Goal: Communication & Community: Answer question/provide support

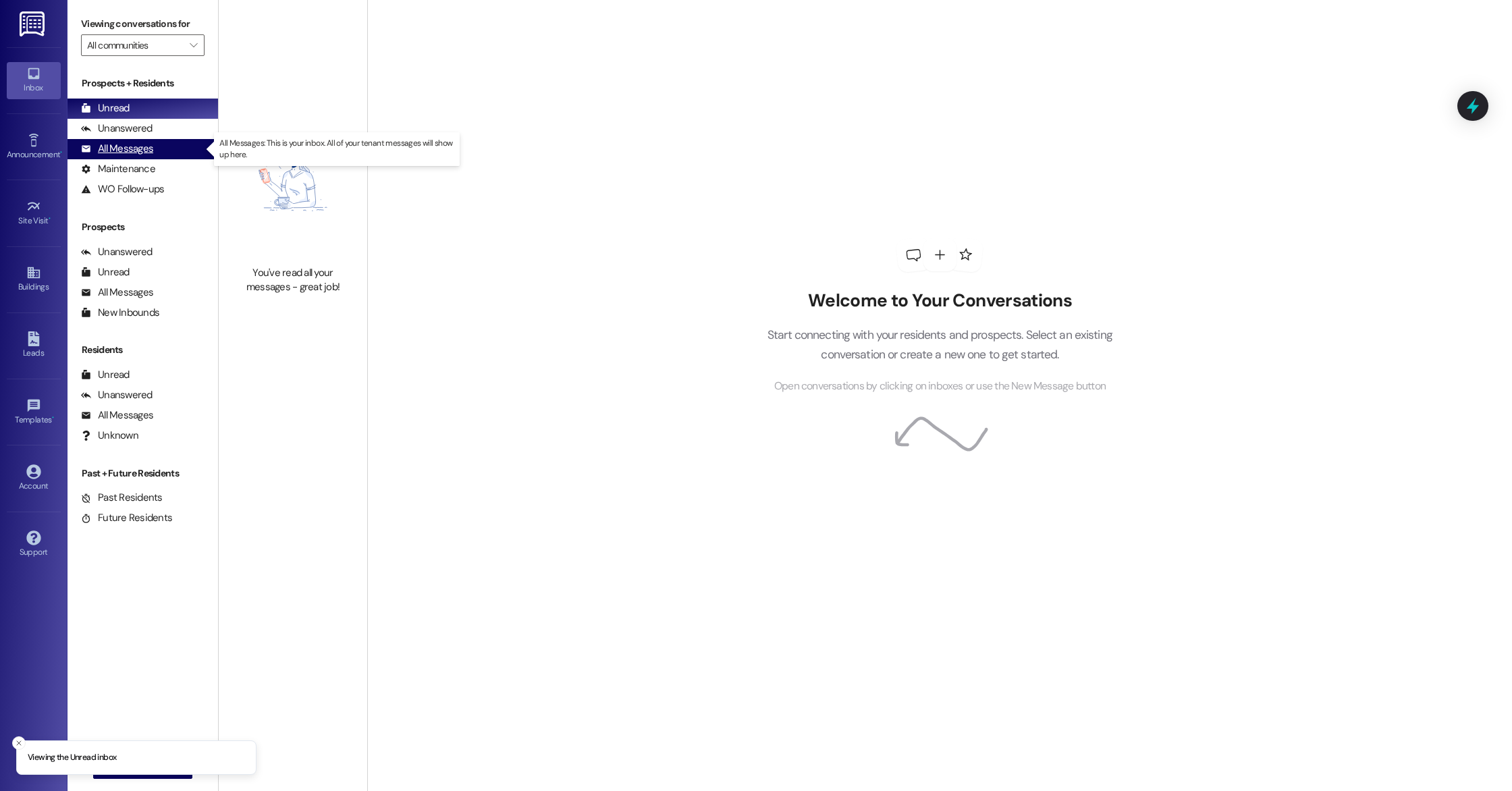
click at [141, 141] on div "All Messages (undefined)" at bounding box center [143, 149] width 151 height 20
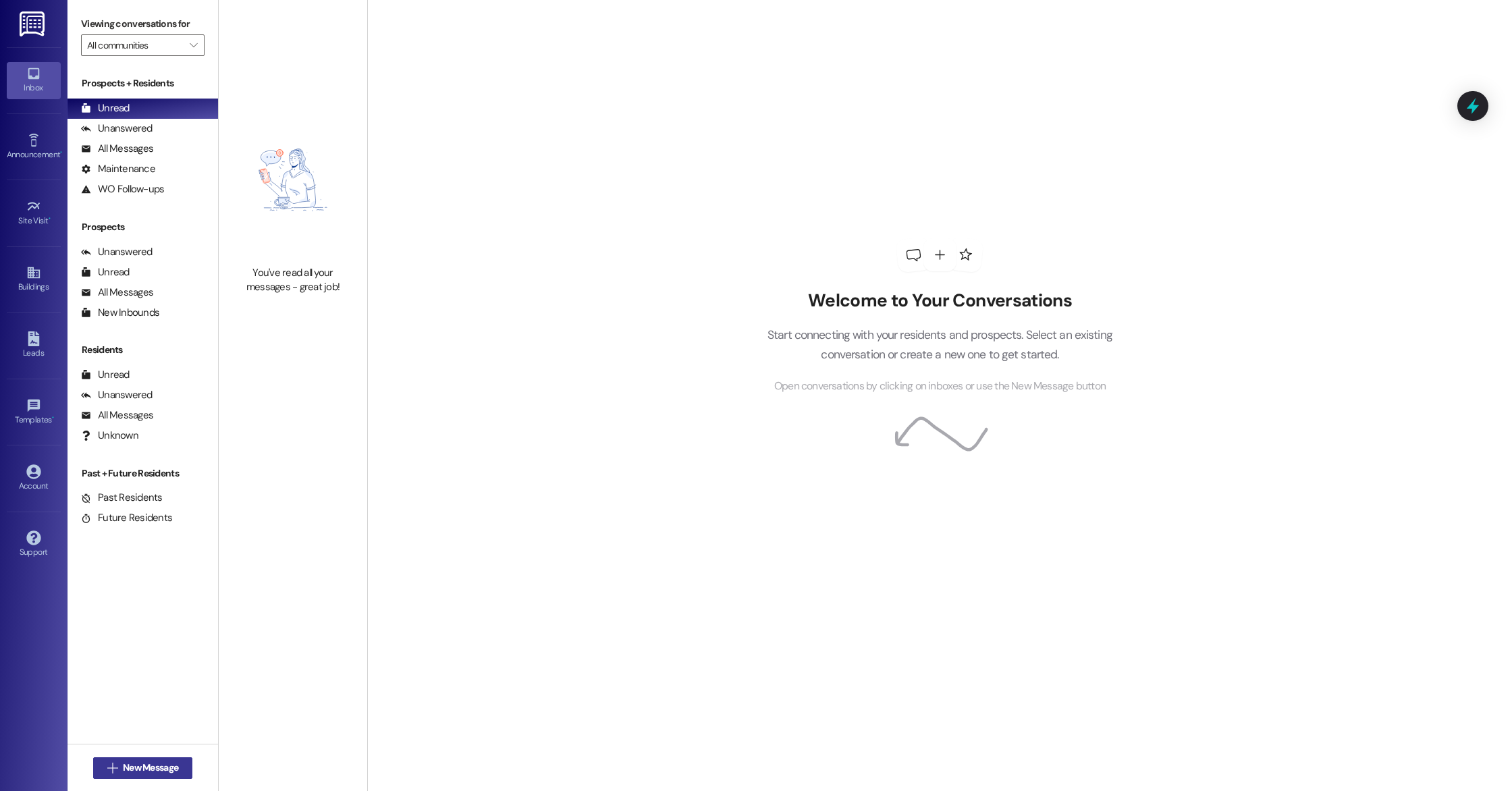
click at [161, 761] on span "New Message" at bounding box center [151, 768] width 55 height 14
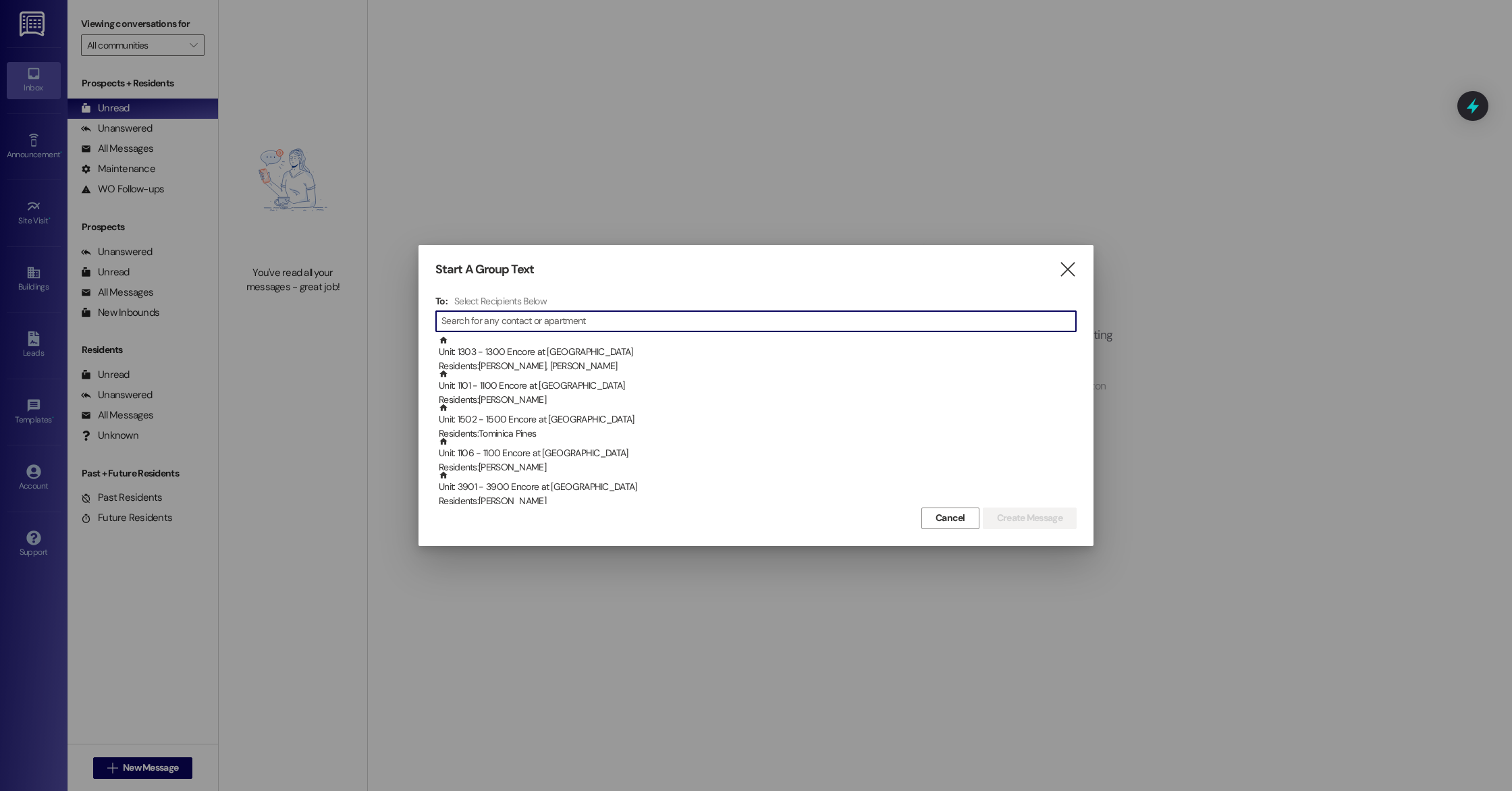
scroll to position [3, 0]
click at [678, 316] on input at bounding box center [758, 321] width 635 height 19
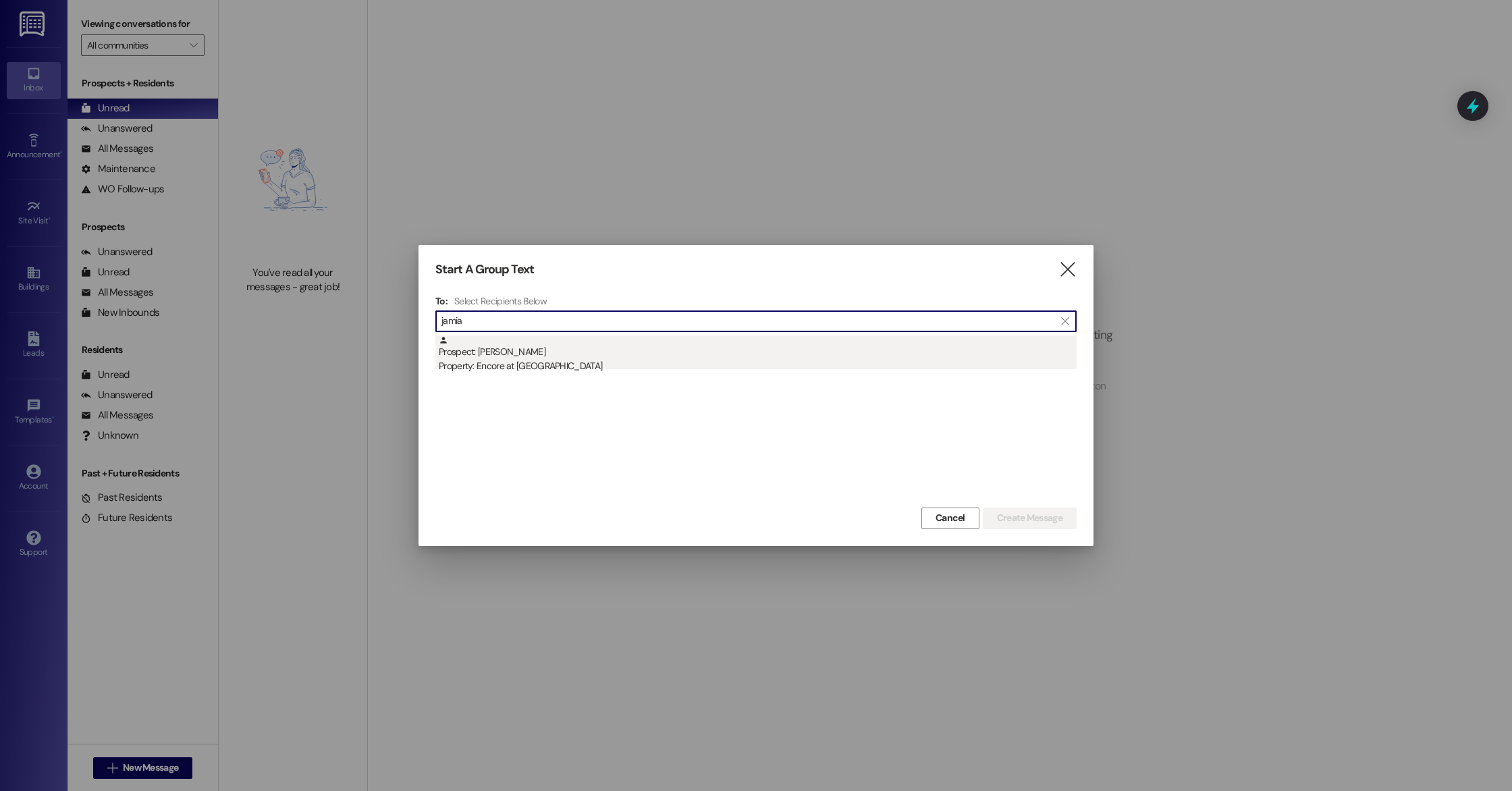
type input "jamia"
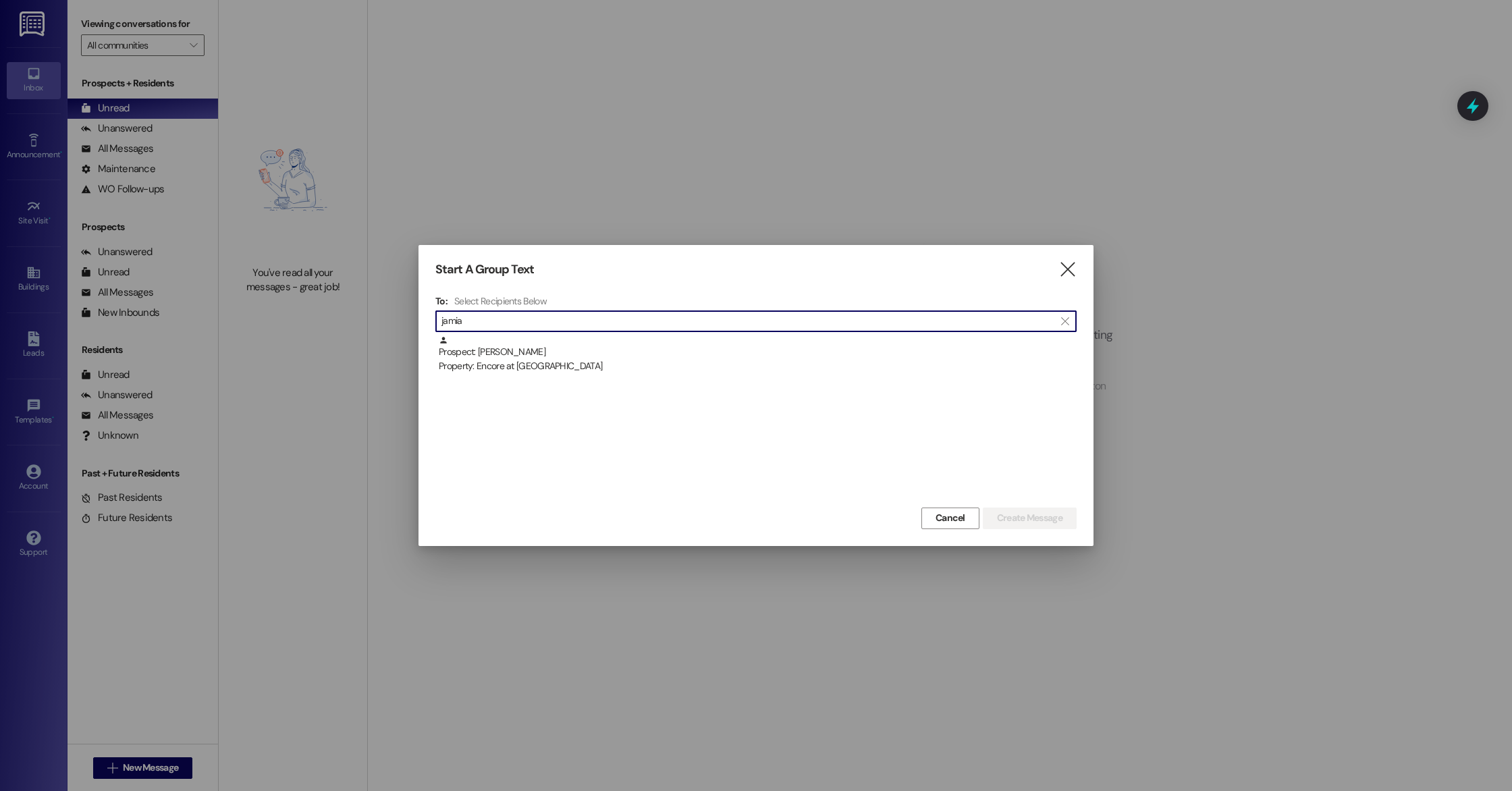
click at [474, 354] on div "Prospect: [PERSON_NAME] Property: Encore at [GEOGRAPHIC_DATA]" at bounding box center [758, 355] width 638 height 38
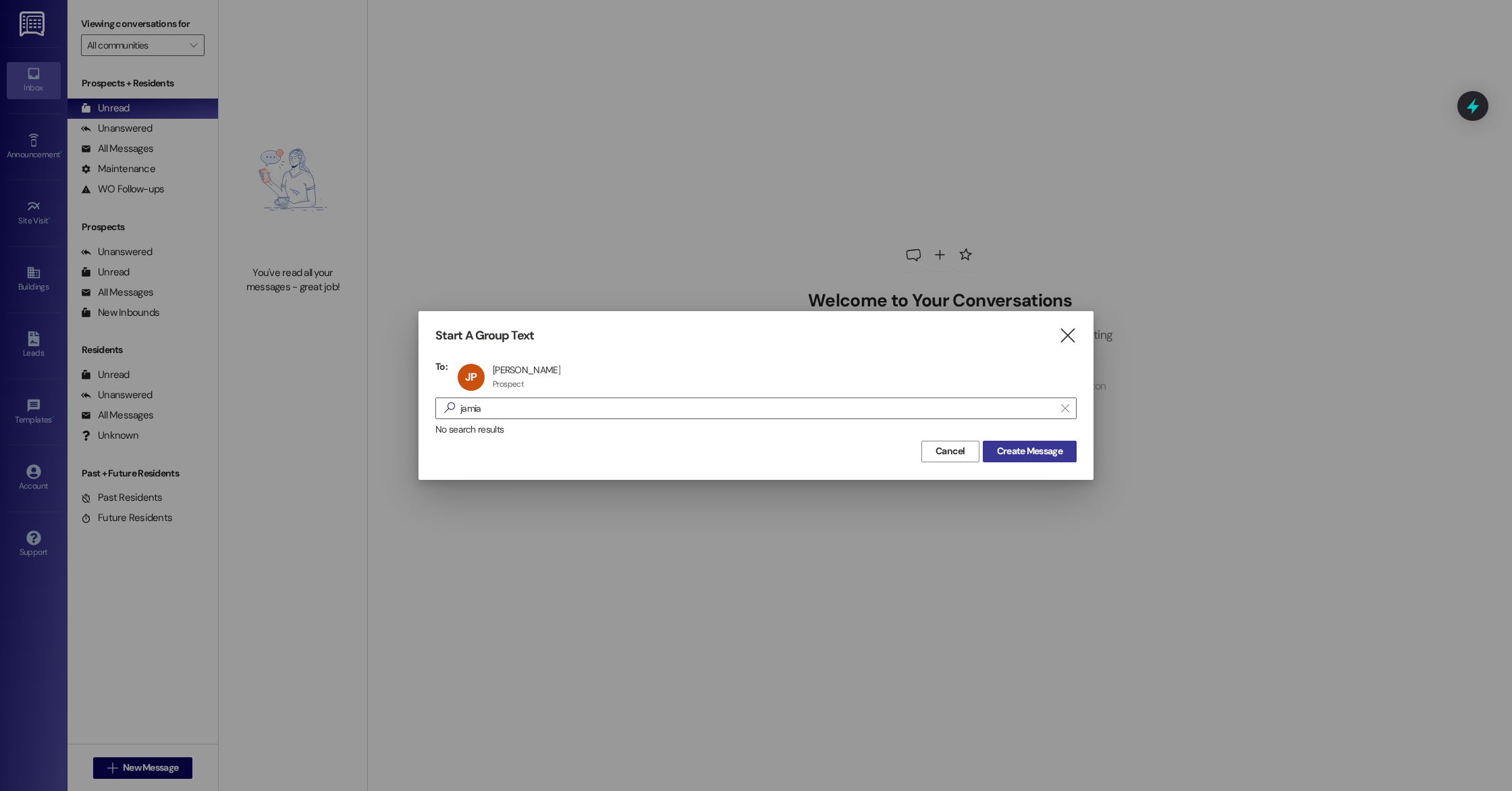
click at [1046, 442] on button "Create Message" at bounding box center [1030, 452] width 94 height 22
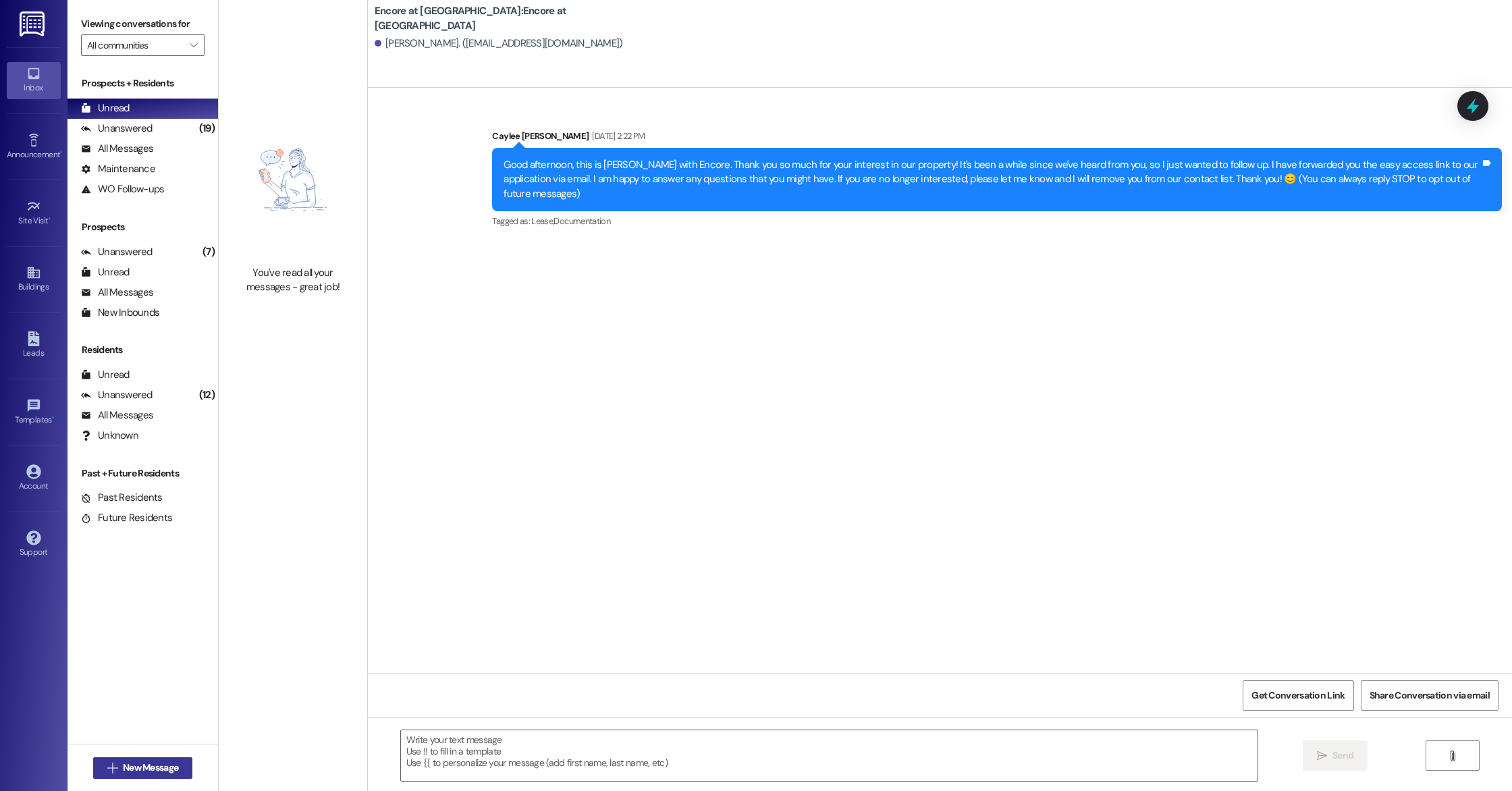
click at [149, 762] on span "New Message" at bounding box center [151, 768] width 55 height 14
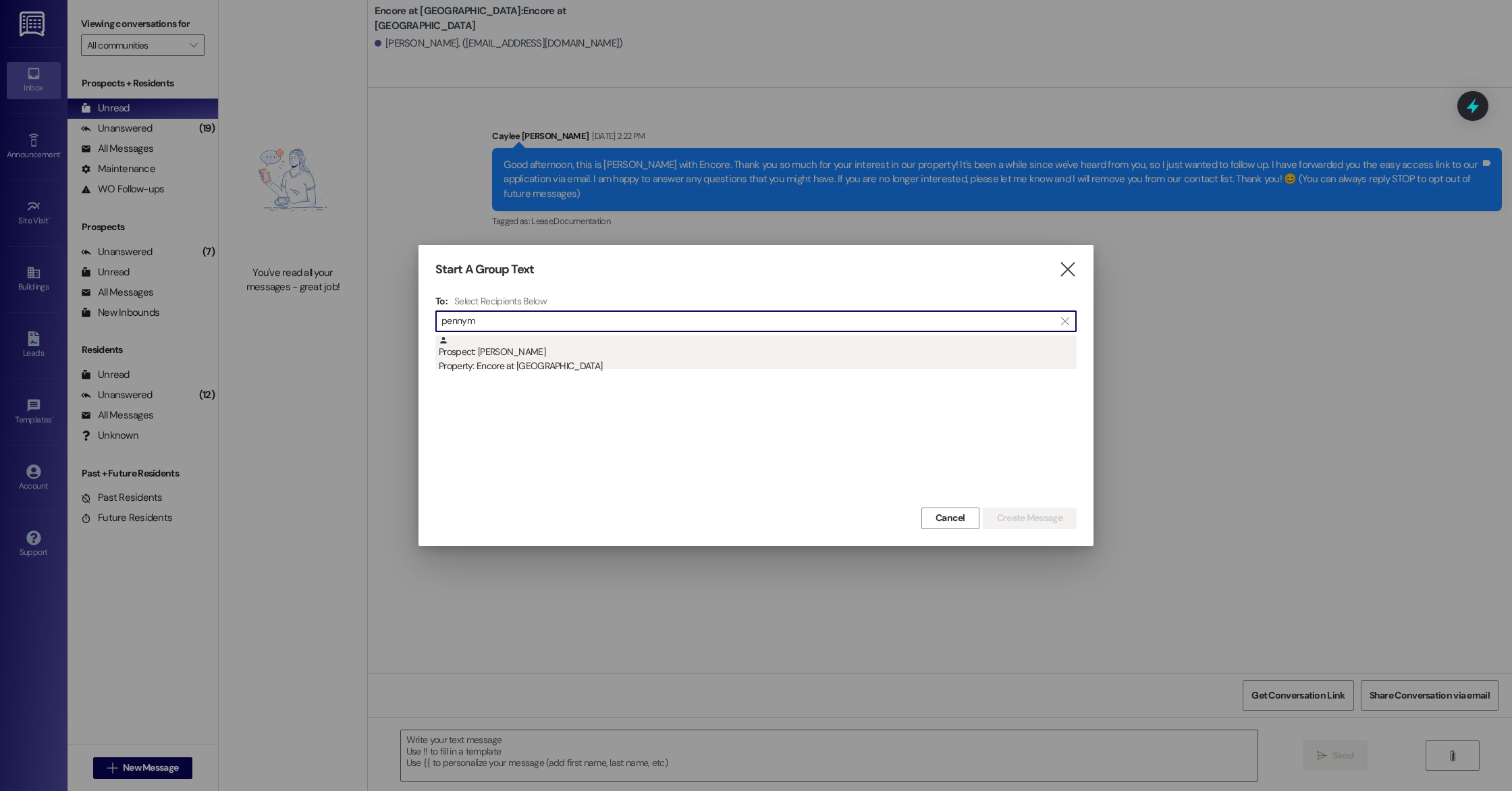
type input "pennym"
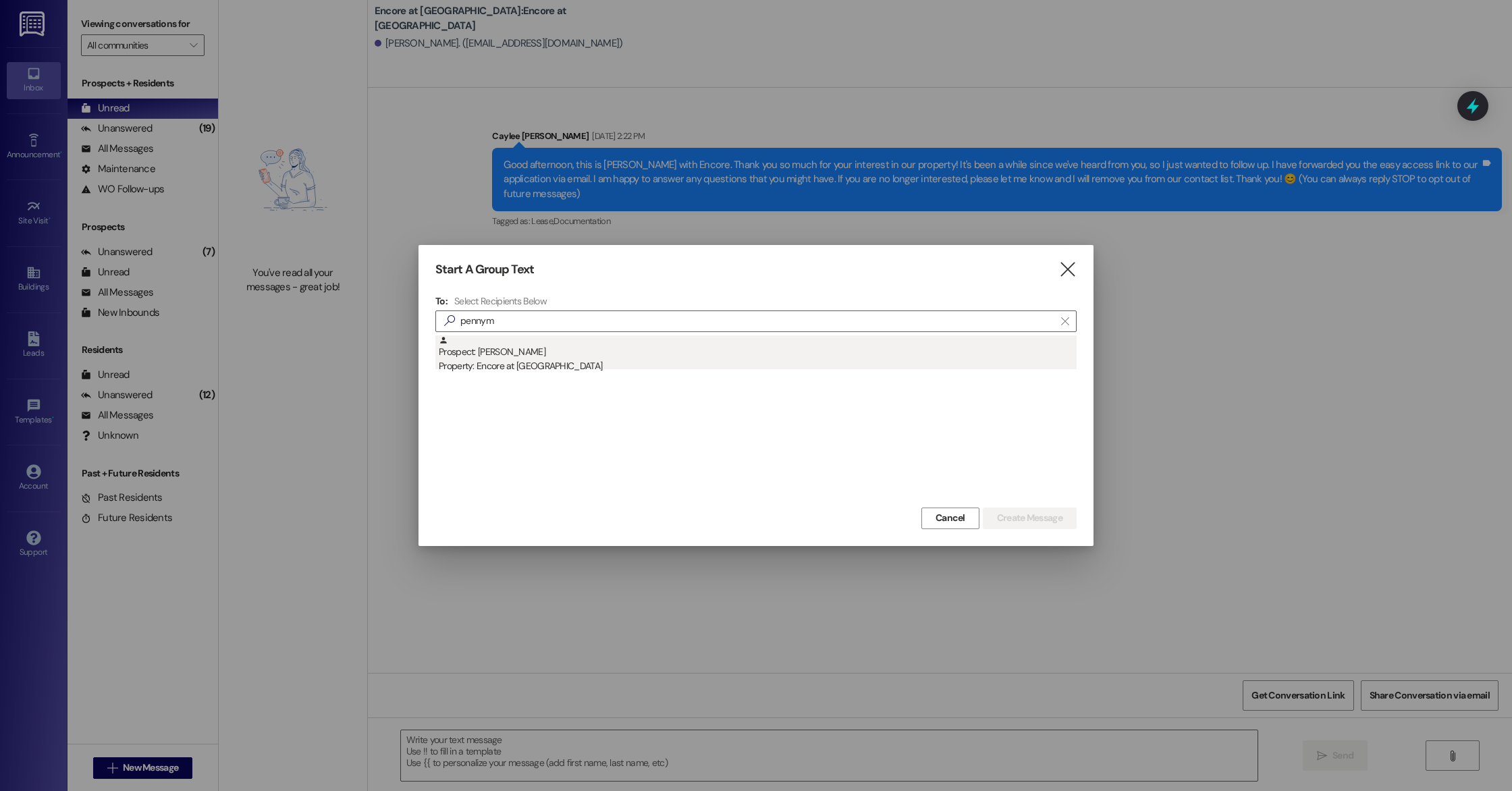
click at [545, 348] on div "Prospect: [PERSON_NAME] Property: Encore at [GEOGRAPHIC_DATA]" at bounding box center [758, 355] width 638 height 38
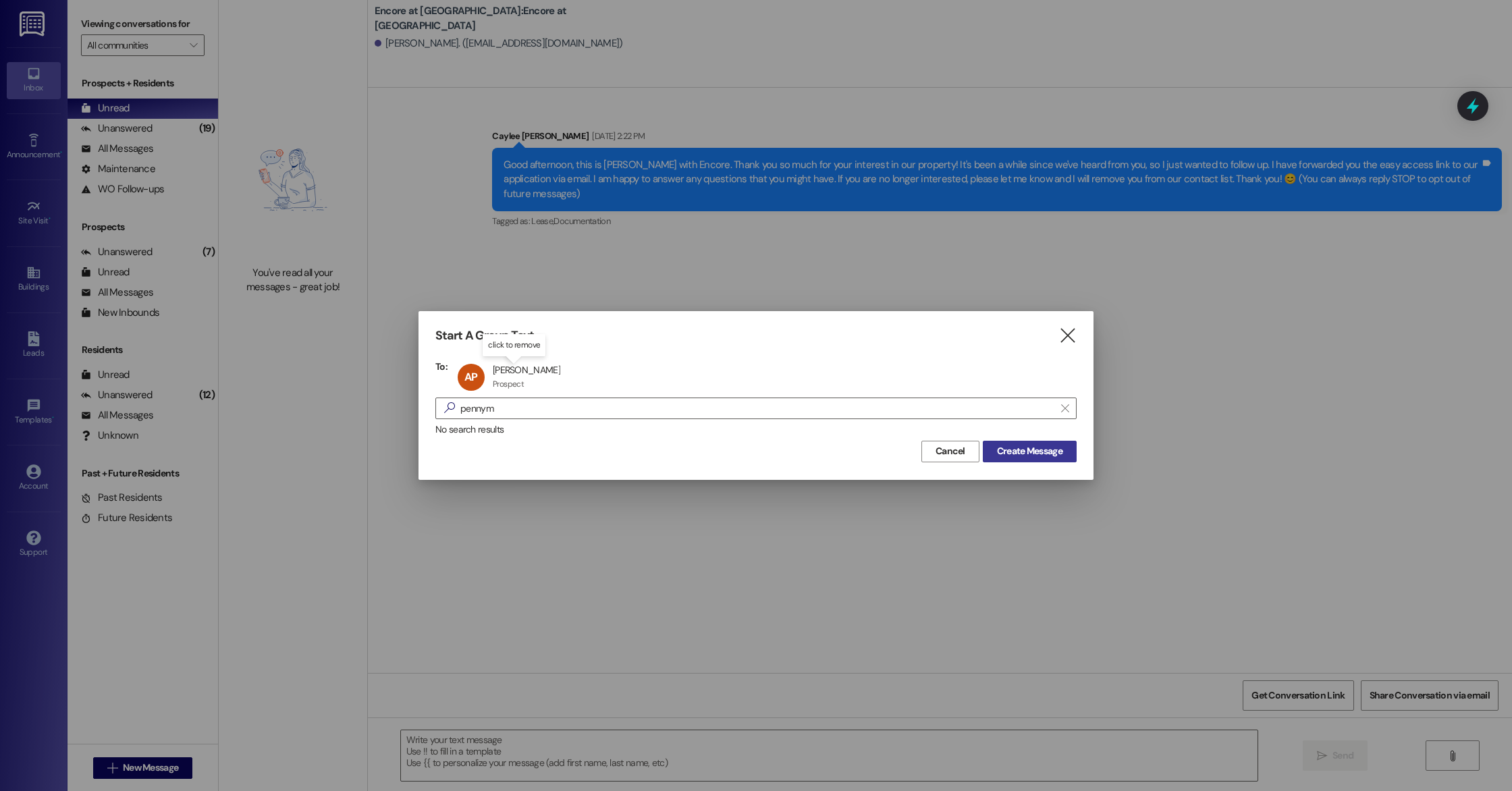
click at [1053, 450] on span "Create Message" at bounding box center [1029, 451] width 65 height 14
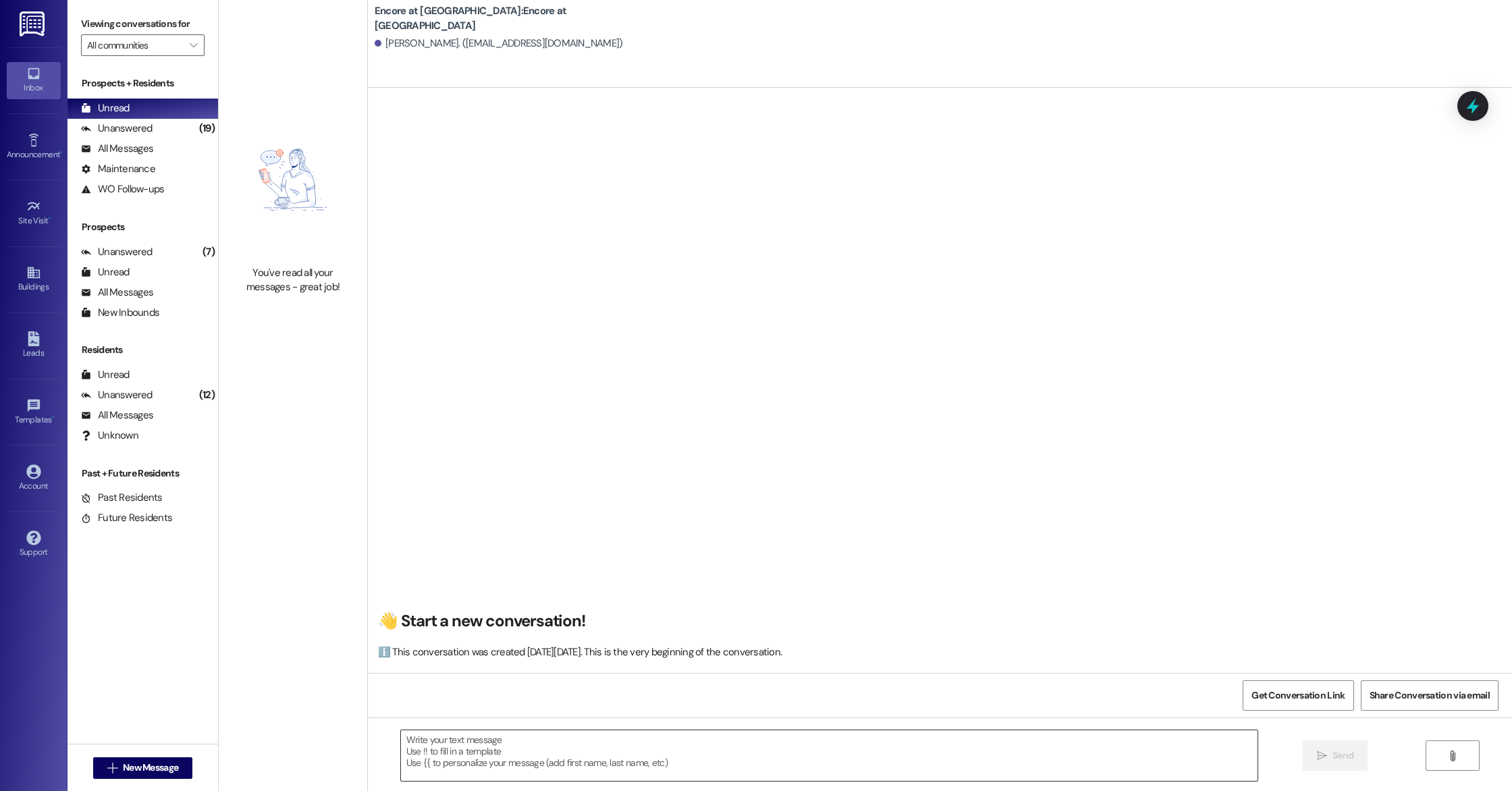
drag, startPoint x: 652, startPoint y: 727, endPoint x: 655, endPoint y: 758, distance: 31.1
click at [652, 727] on div " Send " at bounding box center [940, 769] width 1144 height 101
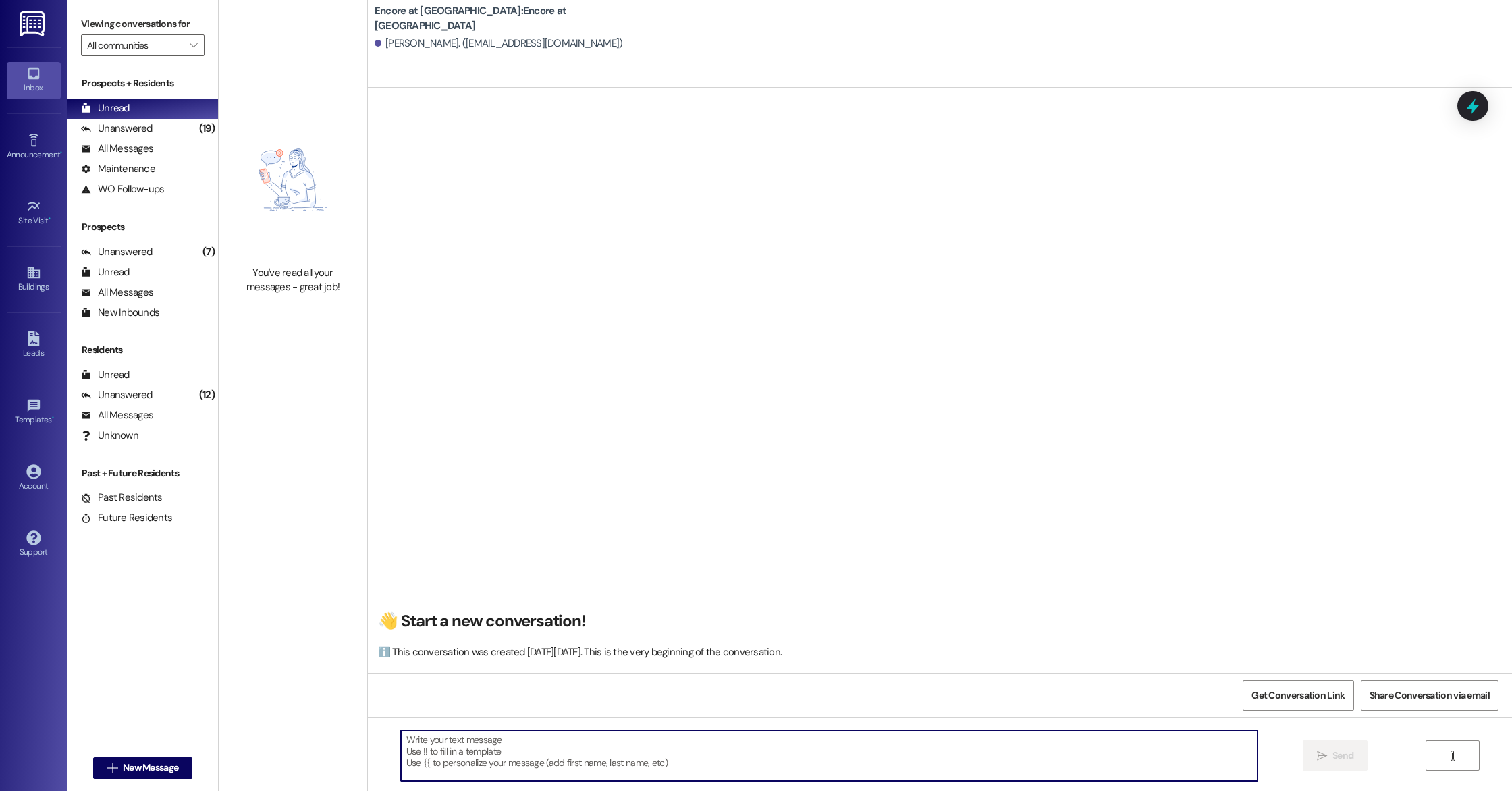
click at [655, 758] on textarea at bounding box center [829, 756] width 857 height 51
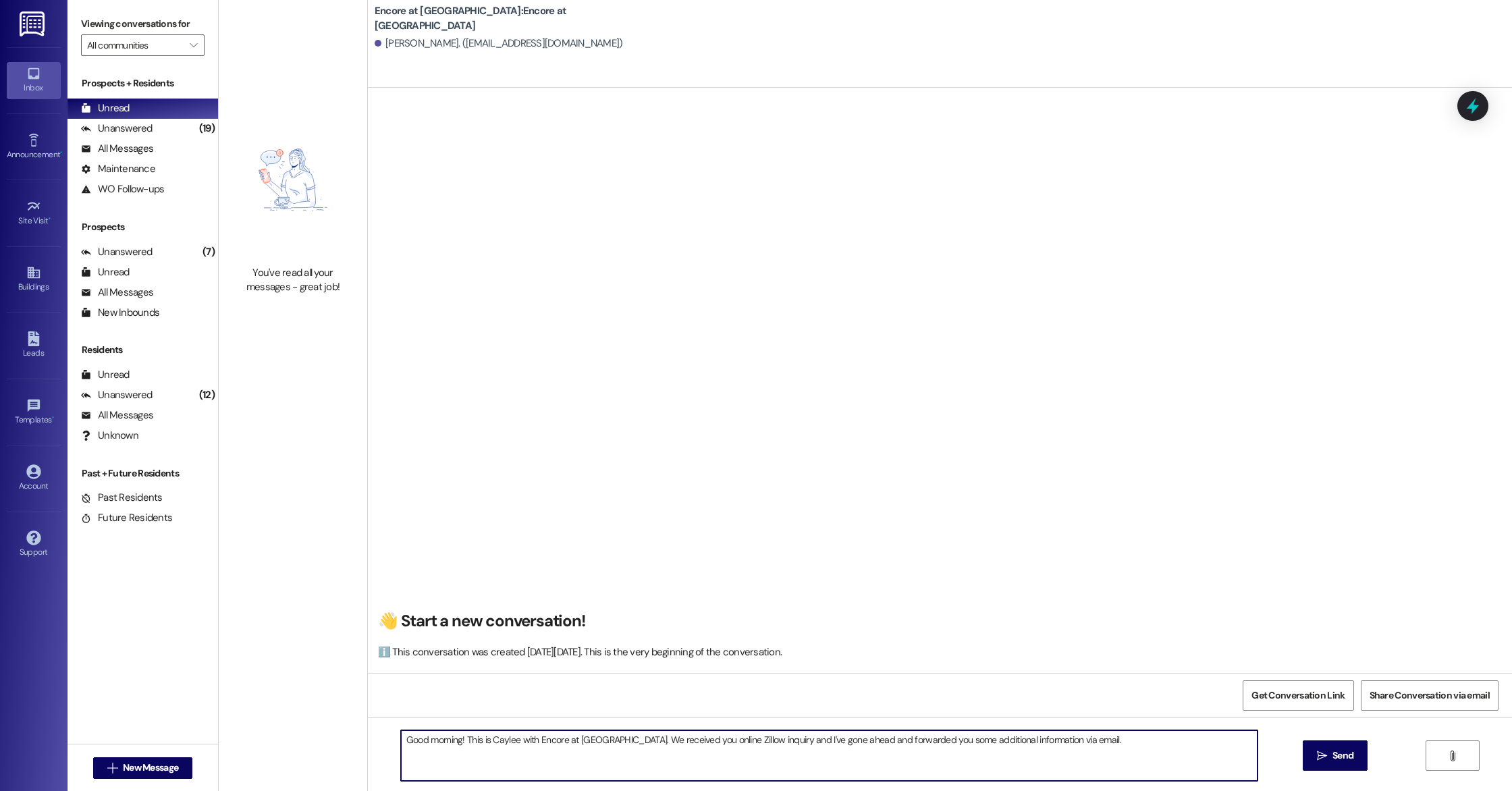
click at [1126, 746] on textarea "Good morning! This is Caylee with Encore at [GEOGRAPHIC_DATA]. We received you …" at bounding box center [829, 756] width 857 height 51
click at [496, 737] on textarea "Good morning! This is Caylee with Encore at [GEOGRAPHIC_DATA]. We received you …" at bounding box center [829, 756] width 857 height 51
click at [469, 753] on textarea "Good morning! This is Caylee with Encore at [GEOGRAPHIC_DATA]. We received you …" at bounding box center [829, 756] width 857 height 51
click at [731, 762] on textarea "Good morning! This is Caylee with Encore at [GEOGRAPHIC_DATA]. We received you …" at bounding box center [829, 756] width 857 height 51
drag, startPoint x: 787, startPoint y: 742, endPoint x: 767, endPoint y: 743, distance: 20.0
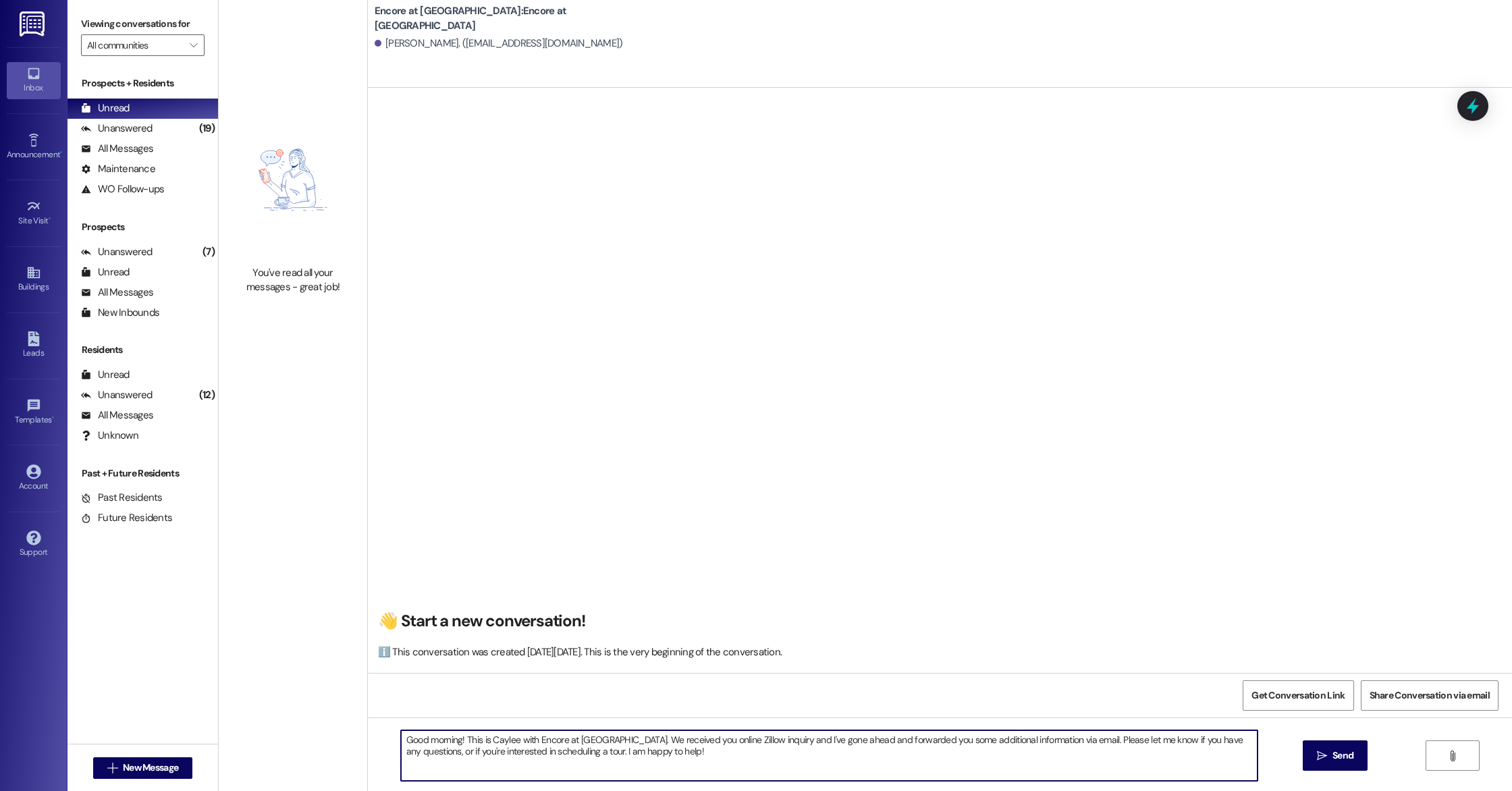
click at [767, 743] on textarea "Good morning! This is Caylee with Encore at [GEOGRAPHIC_DATA]. We received you …" at bounding box center [829, 756] width 857 height 51
drag, startPoint x: 691, startPoint y: 741, endPoint x: 628, endPoint y: 741, distance: 63.0
click at [628, 741] on textarea "Good morning! This is Caylee with Encore at [GEOGRAPHIC_DATA]. We received you …" at bounding box center [829, 756] width 857 height 51
type textarea "Good morning! This is Caylee with Encore at [GEOGRAPHIC_DATA]. Thank you for yo…"
click at [1323, 763] on span " Send" at bounding box center [1335, 756] width 42 height 14
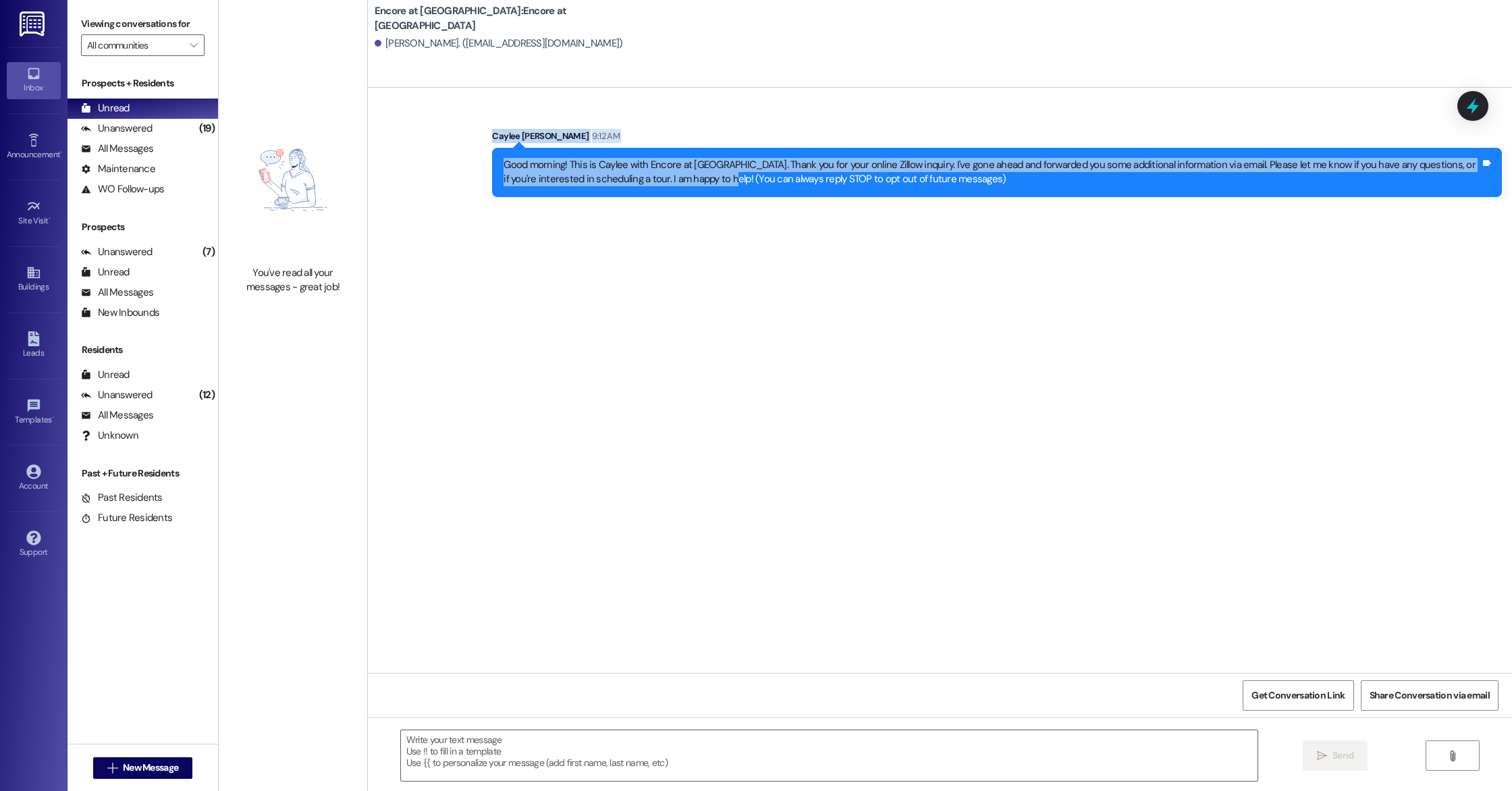
drag, startPoint x: 705, startPoint y: 181, endPoint x: 453, endPoint y: 142, distance: 255.0
click at [453, 142] on div "Sent via SMS Caylee [PERSON_NAME] 9:12 AM Good morning! This is Caylee with Enc…" at bounding box center [940, 152] width 1144 height 108
click at [706, 185] on div "Good morning! This is Caylee with Encore at [GEOGRAPHIC_DATA]. Thank you for yo…" at bounding box center [991, 173] width 976 height 29
drag, startPoint x: 704, startPoint y: 181, endPoint x: 488, endPoint y: 169, distance: 216.3
click at [492, 169] on div "Good morning! This is Caylee with Encore at [GEOGRAPHIC_DATA]. Thank you for yo…" at bounding box center [996, 172] width 1010 height 49
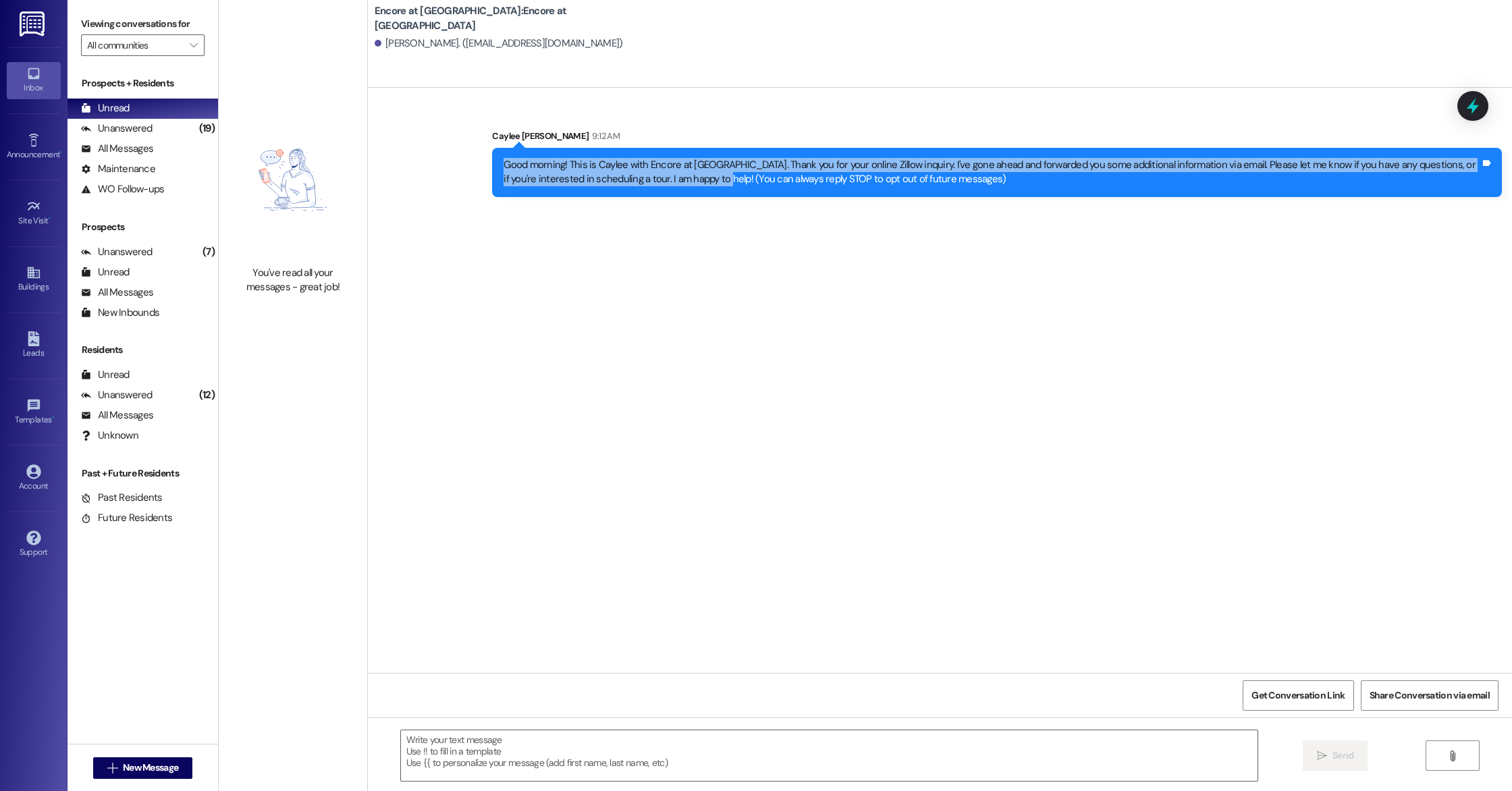
copy div "Good morning! This is Caylee with Encore at [GEOGRAPHIC_DATA]. Thank you for yo…"
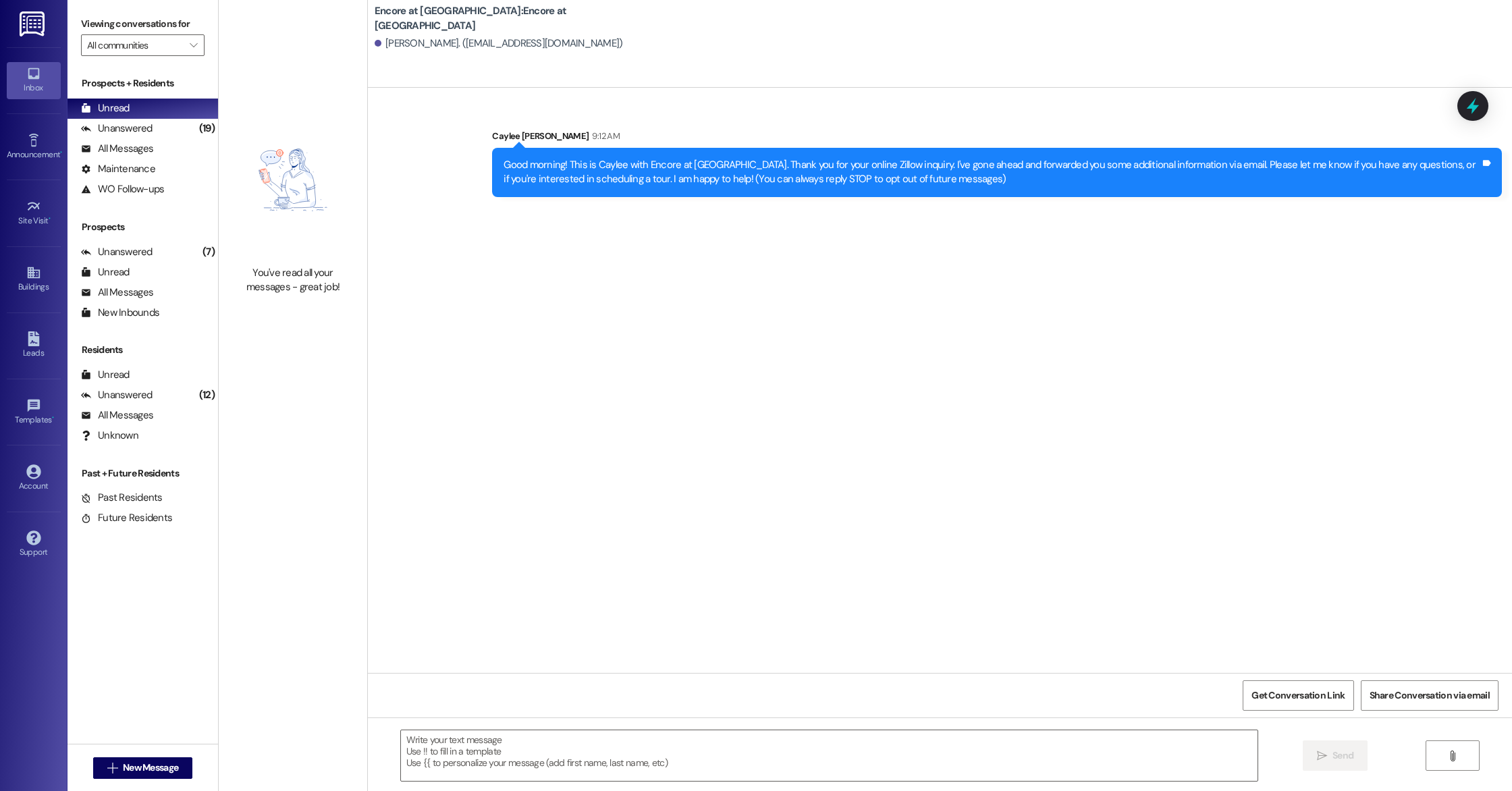
click at [426, 257] on div "Sent via SMS Caylee [PERSON_NAME] 9:12 AM Good morning! This is Caylee with Enc…" at bounding box center [940, 381] width 1144 height 586
click at [144, 768] on span "New Message" at bounding box center [151, 768] width 55 height 14
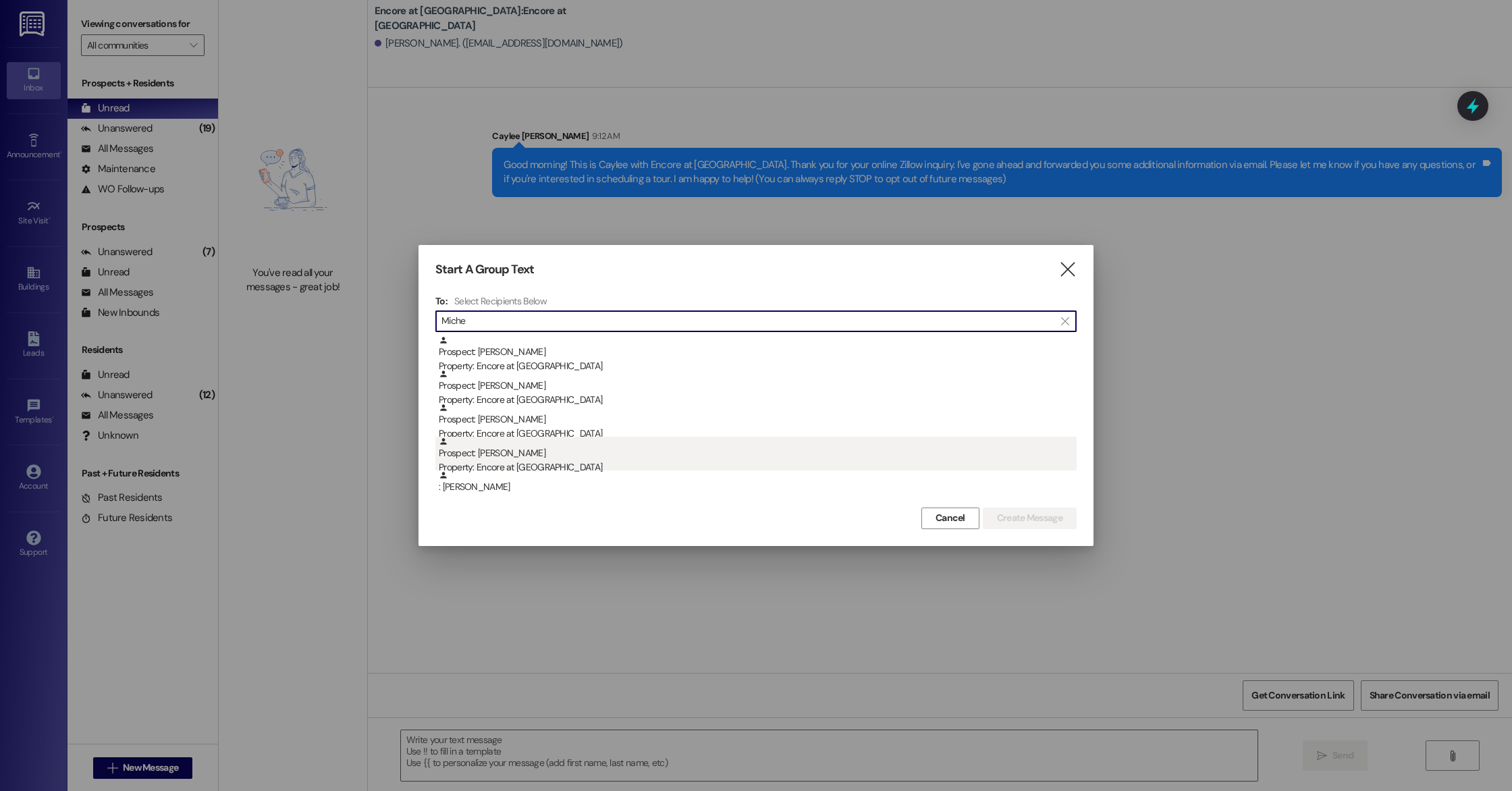
type input "Miche"
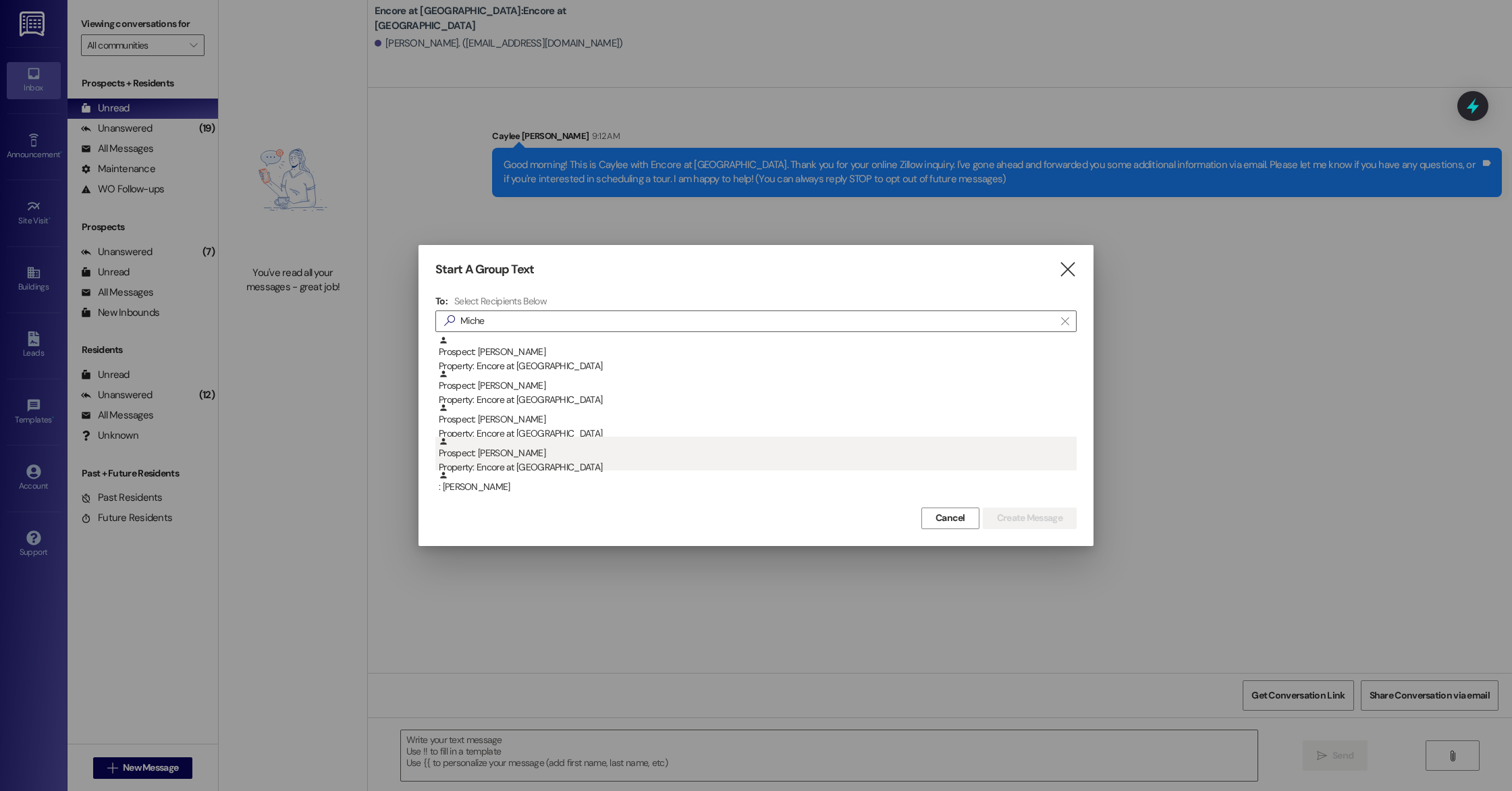
click at [524, 461] on div "Property: Encore at [GEOGRAPHIC_DATA]" at bounding box center [758, 467] width 638 height 14
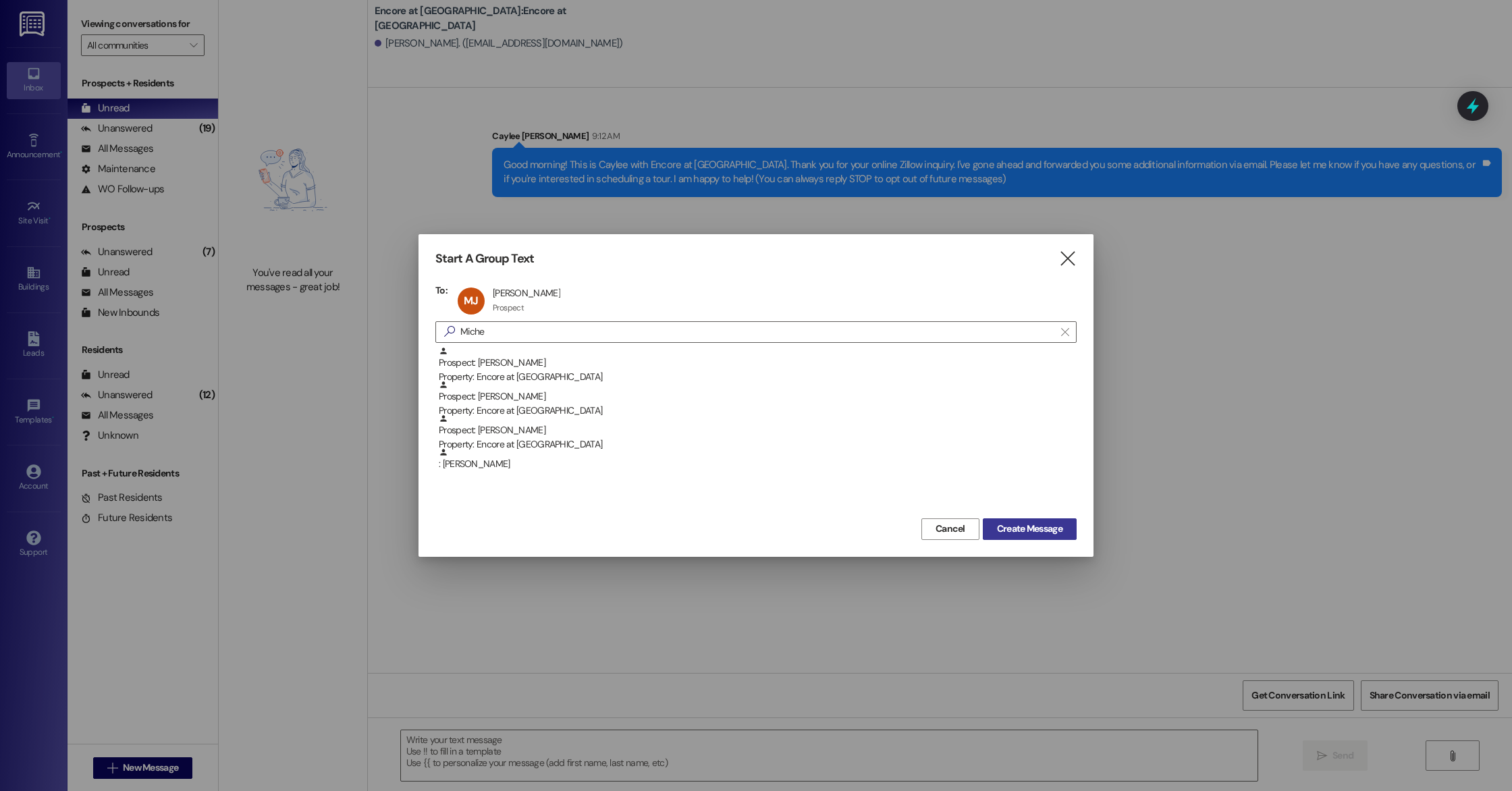
click at [1068, 527] on button "Create Message" at bounding box center [1030, 530] width 94 height 22
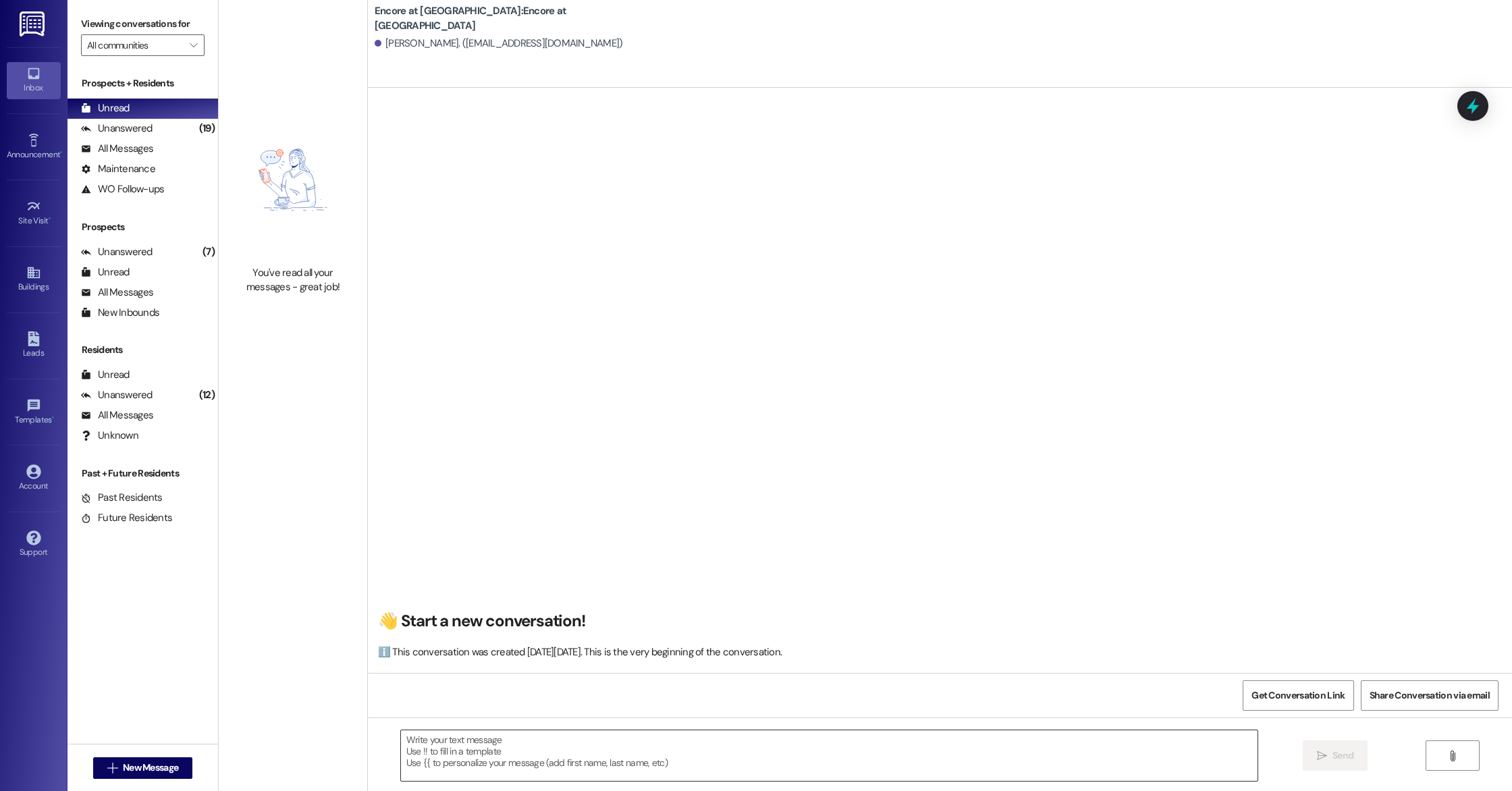
click at [512, 765] on textarea at bounding box center [829, 756] width 857 height 51
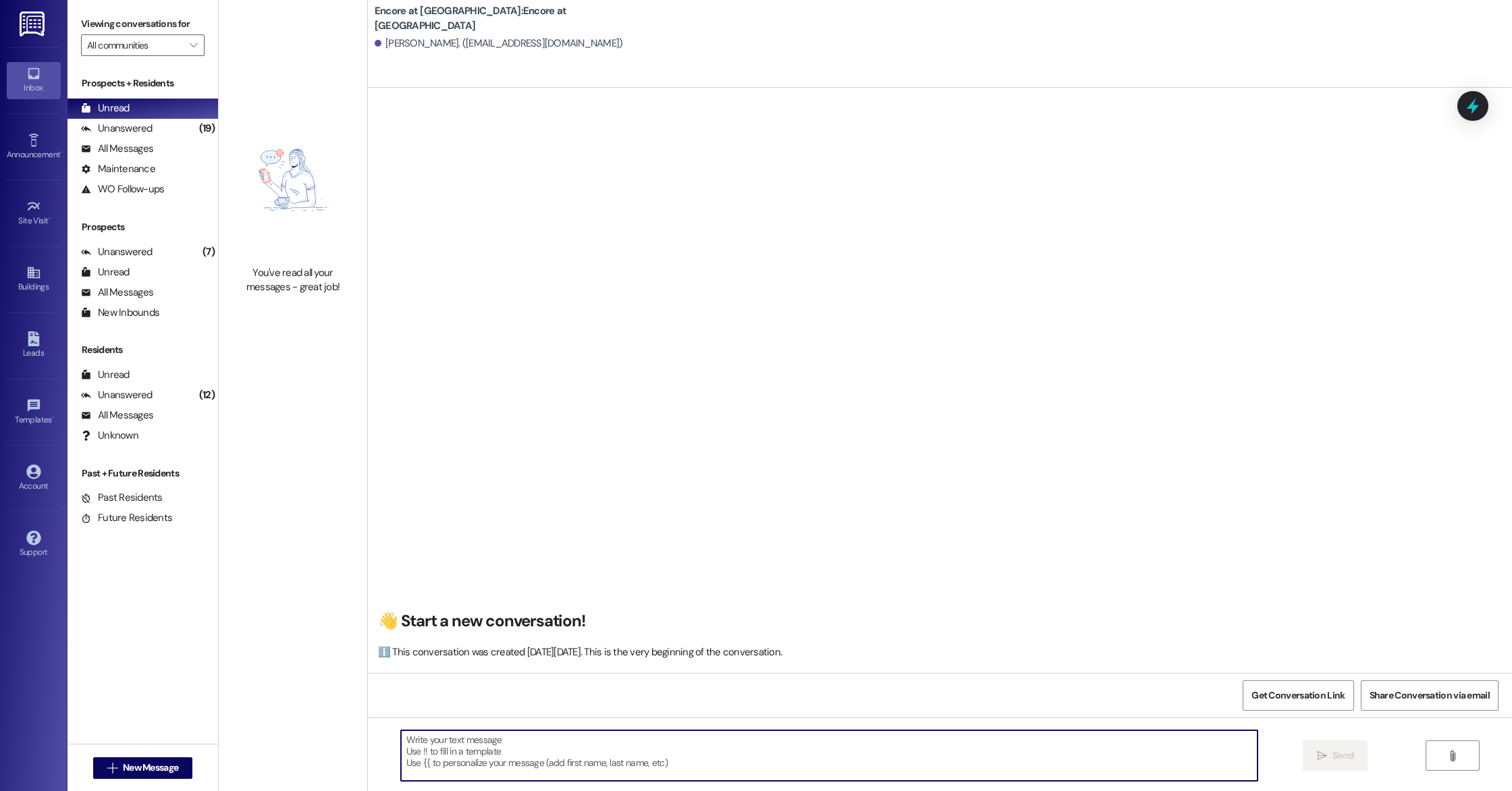
paste textarea "Good morning! This is Caylee with Encore at [GEOGRAPHIC_DATA]. Thank you for yo…"
type textarea "Good morning! This is Caylee with Encore at [GEOGRAPHIC_DATA]. Thank you for yo…"
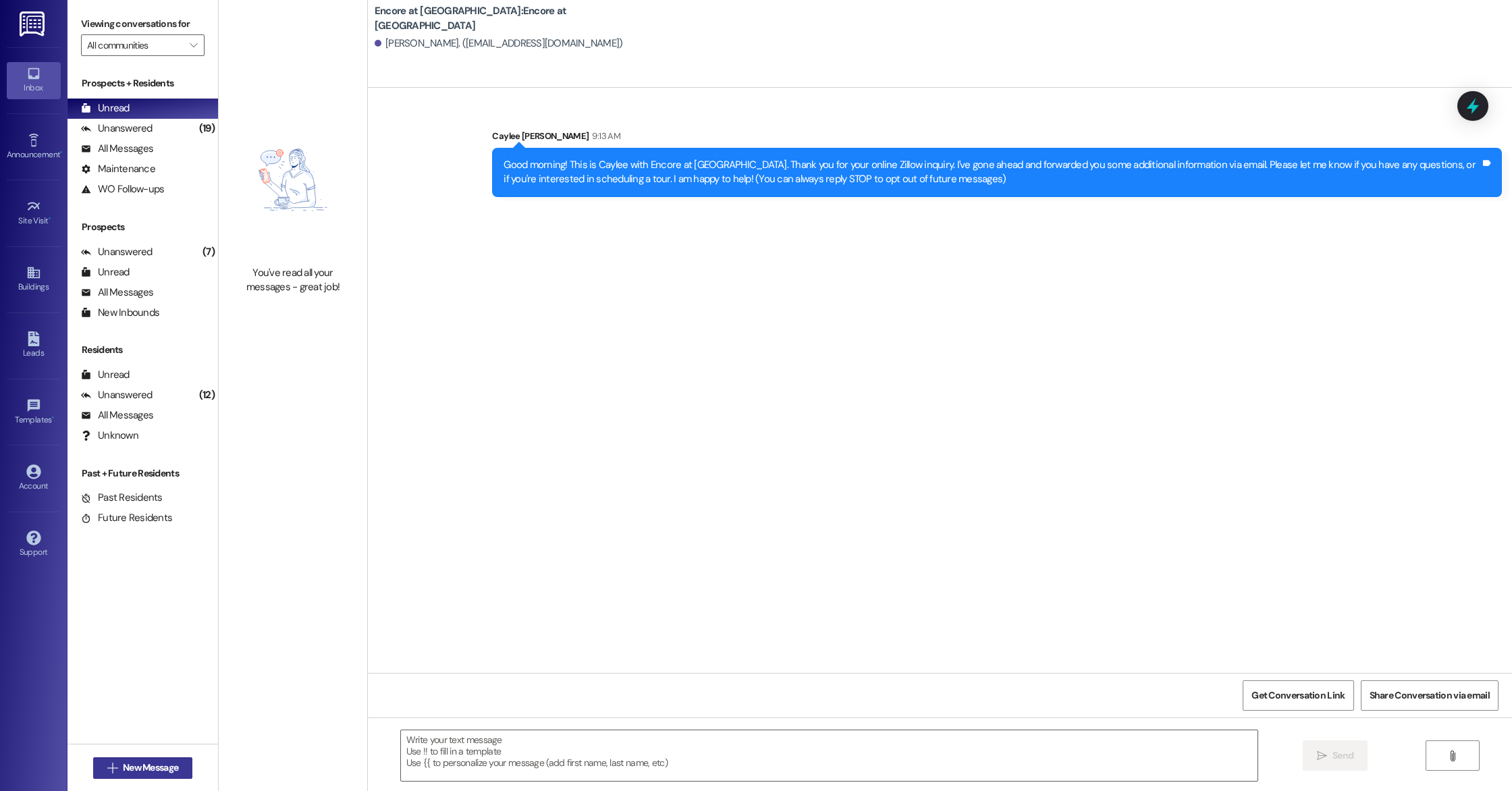
click at [151, 776] on button " New Message" at bounding box center [143, 769] width 100 height 22
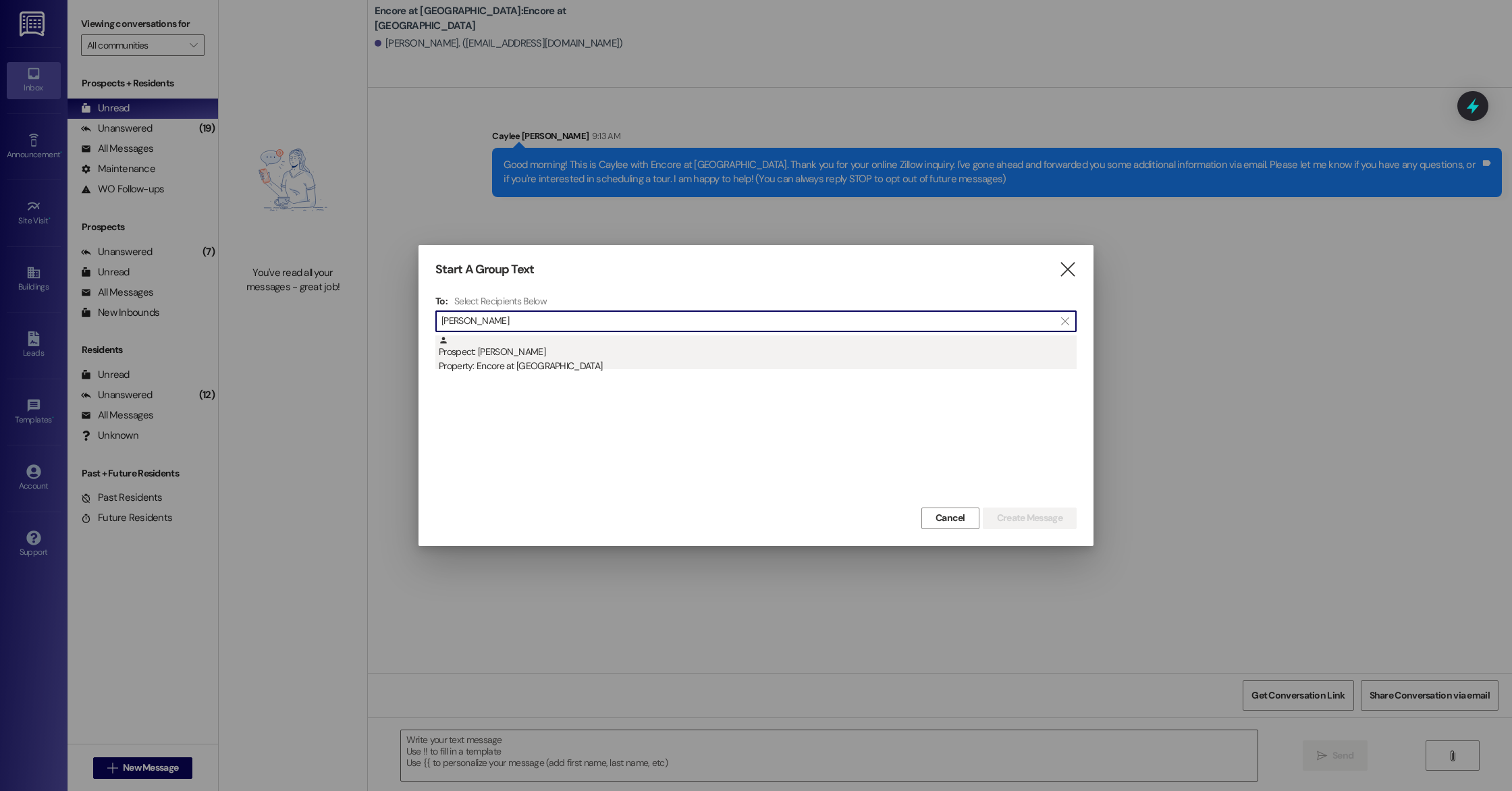
type input "[PERSON_NAME]"
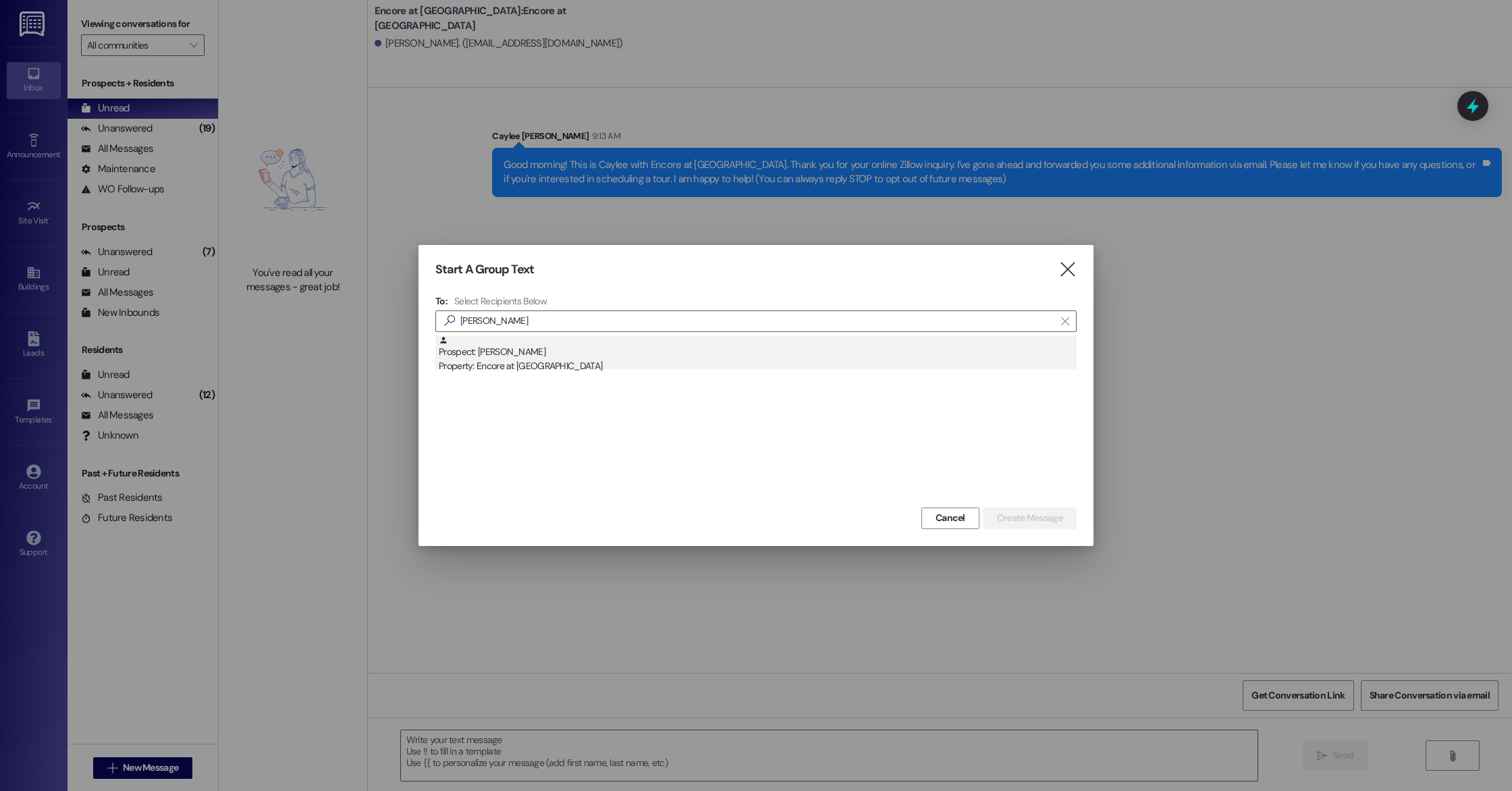
click at [533, 349] on div "Prospect: [PERSON_NAME] Property: Encore at [GEOGRAPHIC_DATA]" at bounding box center [758, 355] width 638 height 38
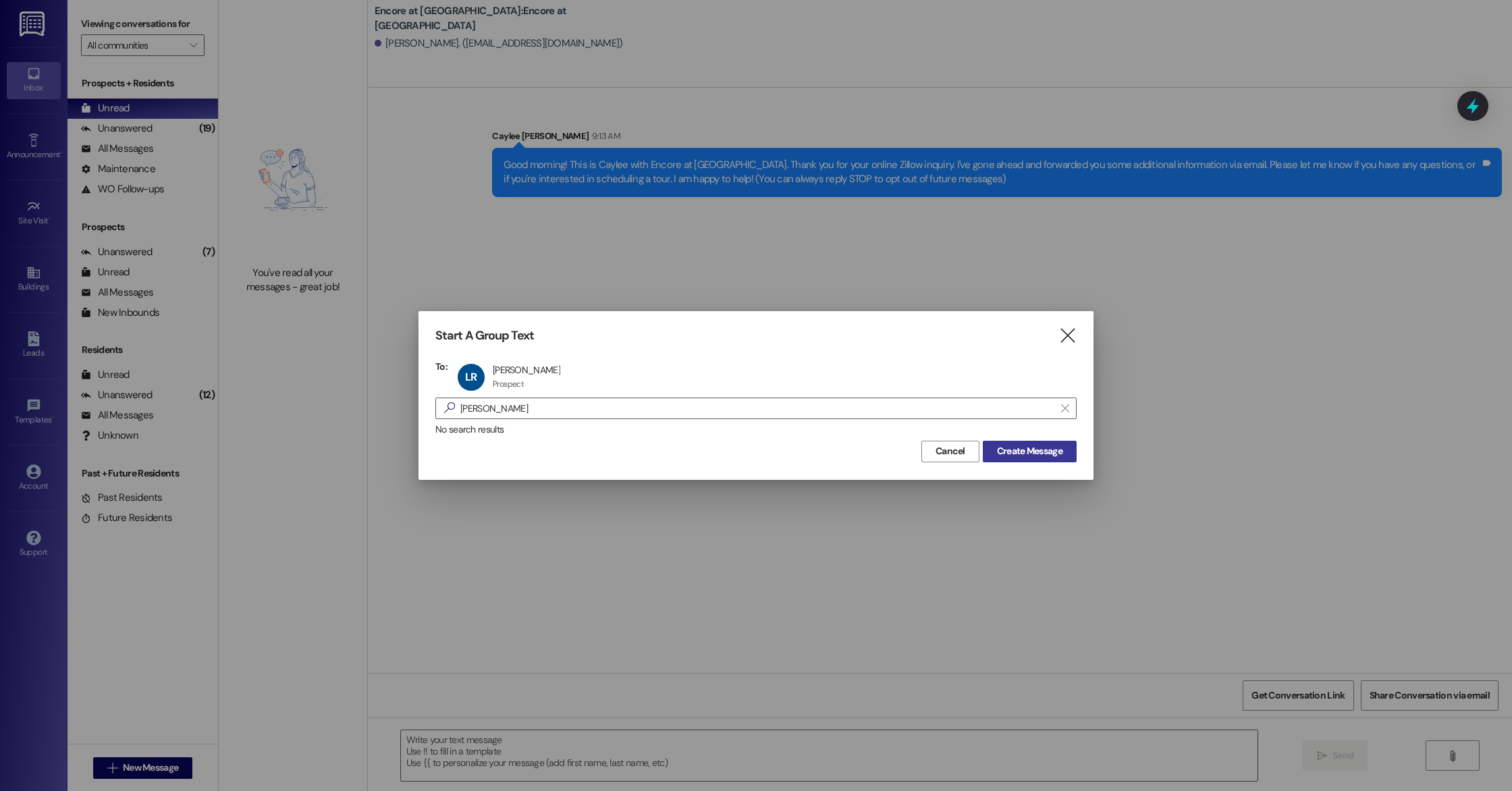
click at [1042, 453] on span "Create Message" at bounding box center [1029, 451] width 65 height 14
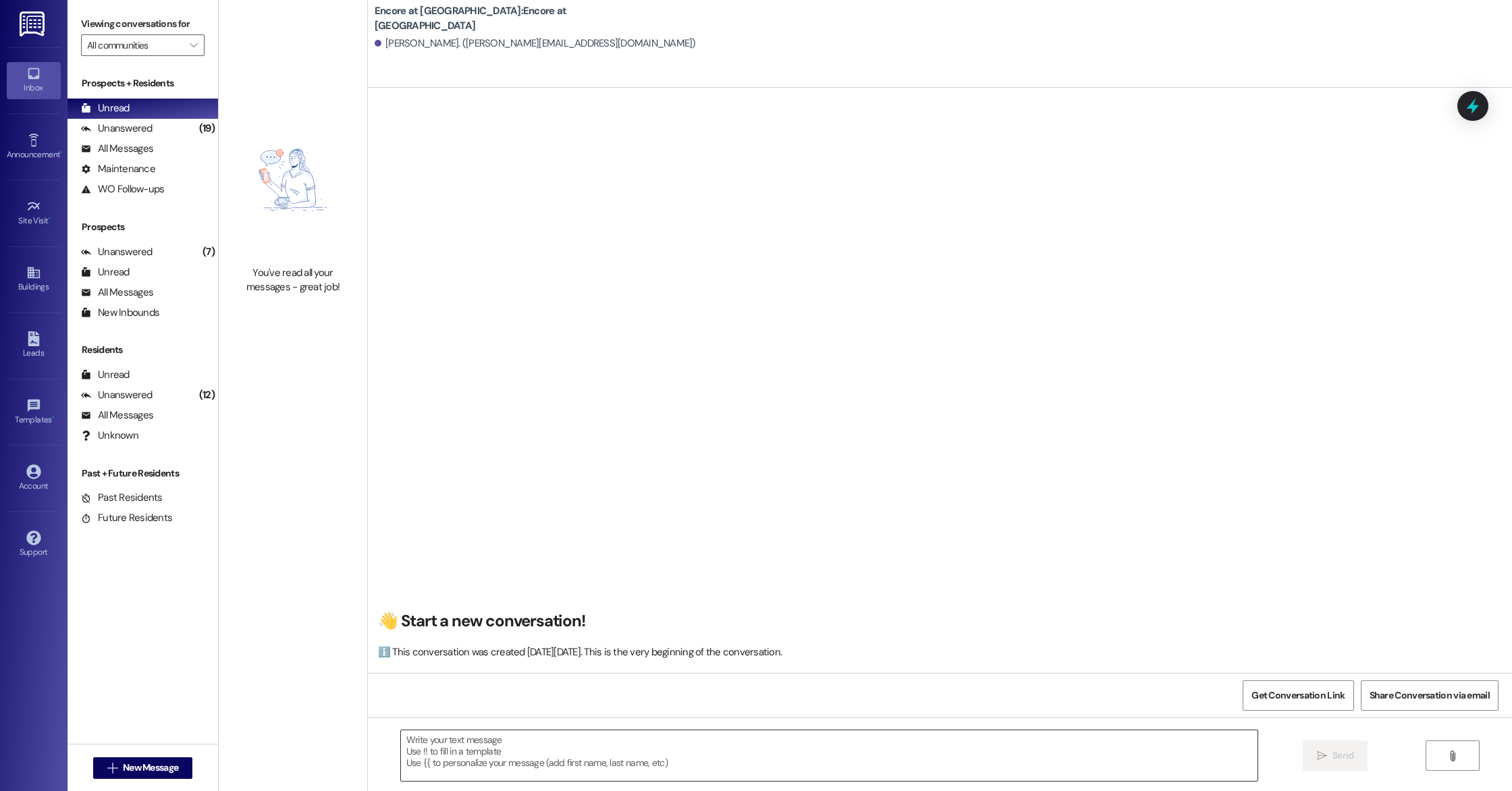
click at [582, 779] on textarea at bounding box center [829, 756] width 857 height 51
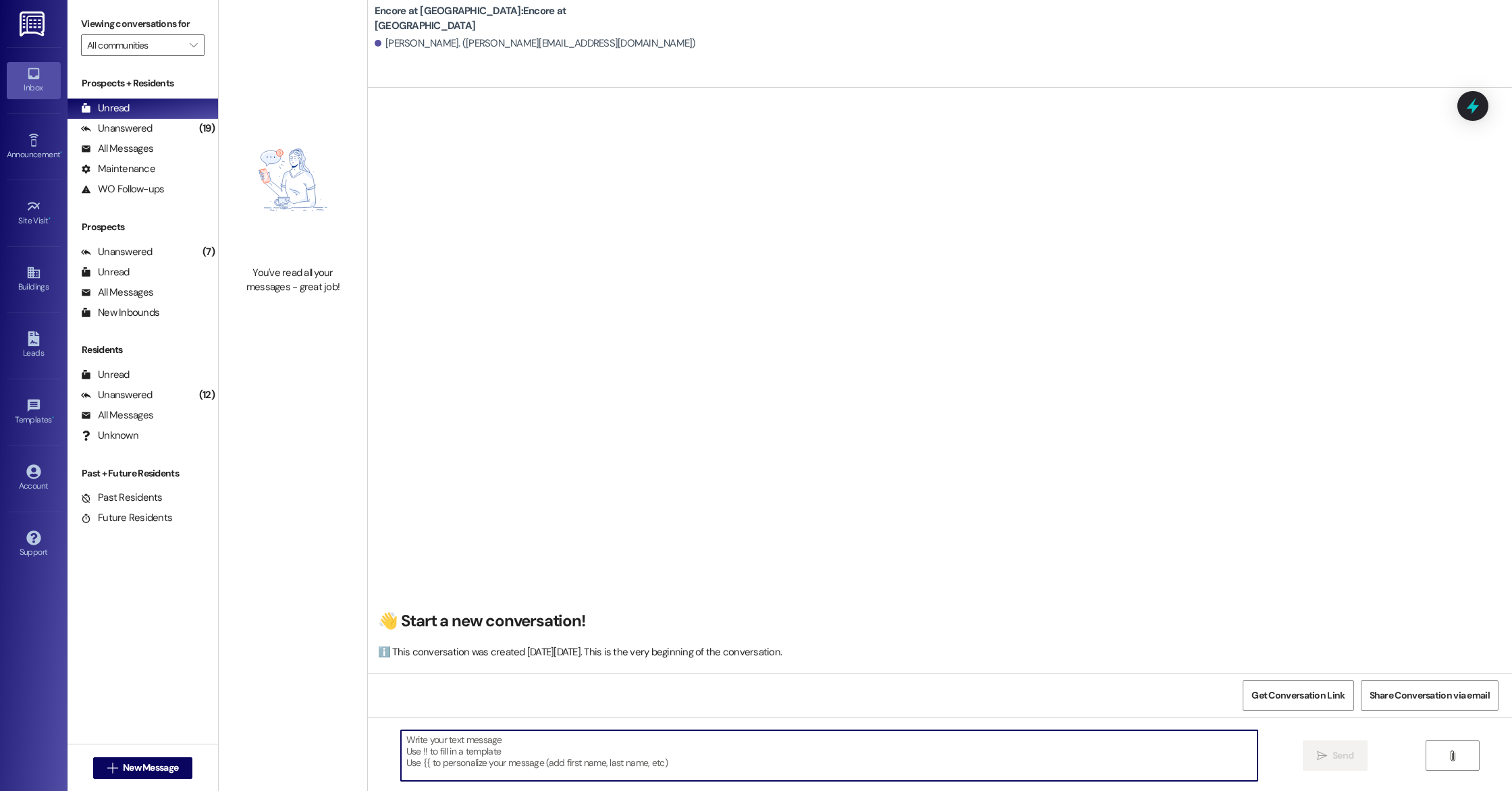
paste textarea "Good morning! This is Caylee with Encore at [GEOGRAPHIC_DATA]. Thank you for yo…"
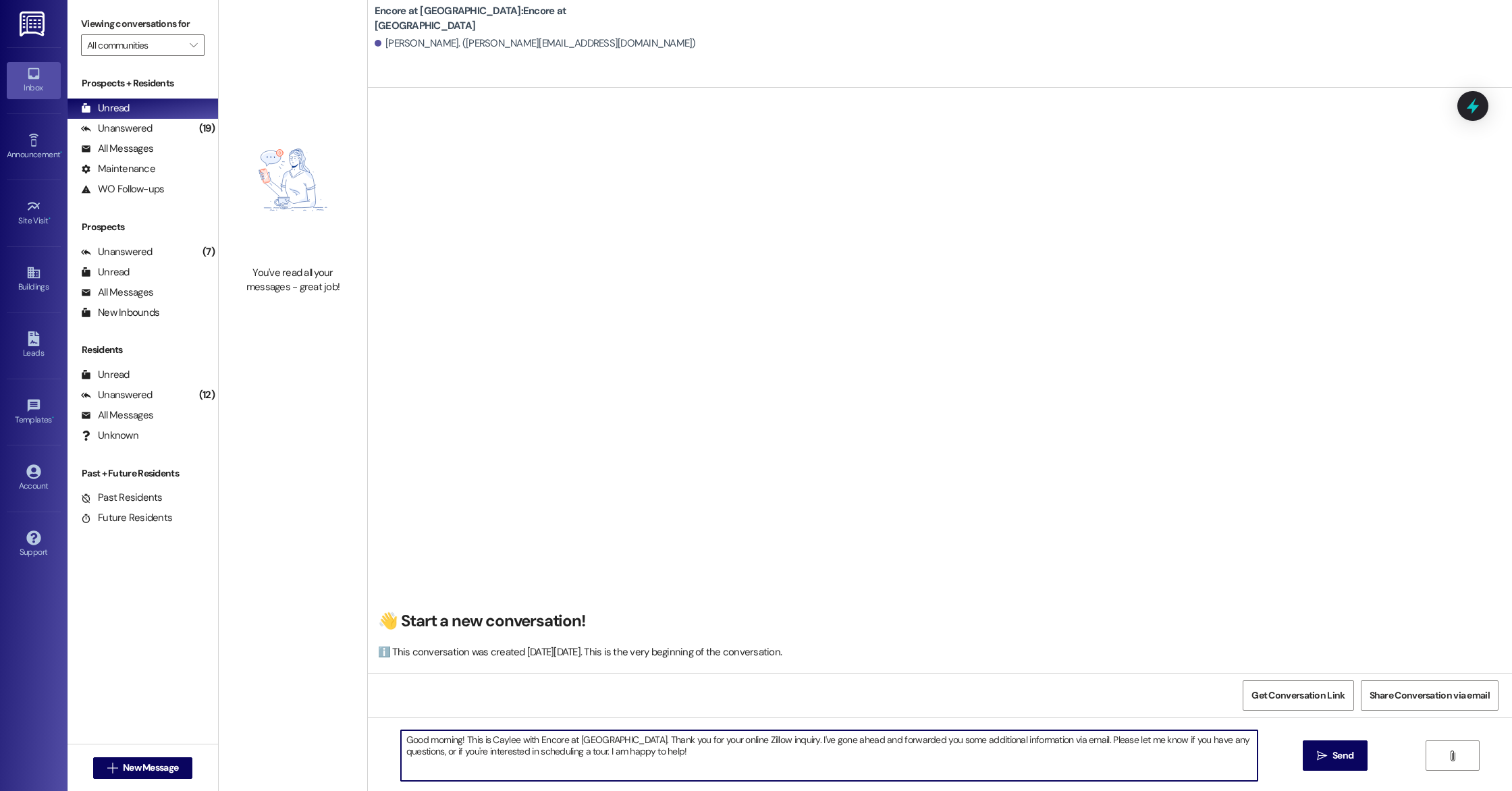
click at [1245, 744] on textarea "Good morning! This is Caylee with Encore at [GEOGRAPHIC_DATA]. Thank you for yo…" at bounding box center [829, 756] width 857 height 51
click at [673, 746] on textarea "Good morning! This is Caylee with Encore at [GEOGRAPHIC_DATA]. Thank you for yo…" at bounding box center [829, 756] width 857 height 51
type textarea "Good morning! This is Caylee with Encore at [GEOGRAPHIC_DATA]. Thank you for yo…"
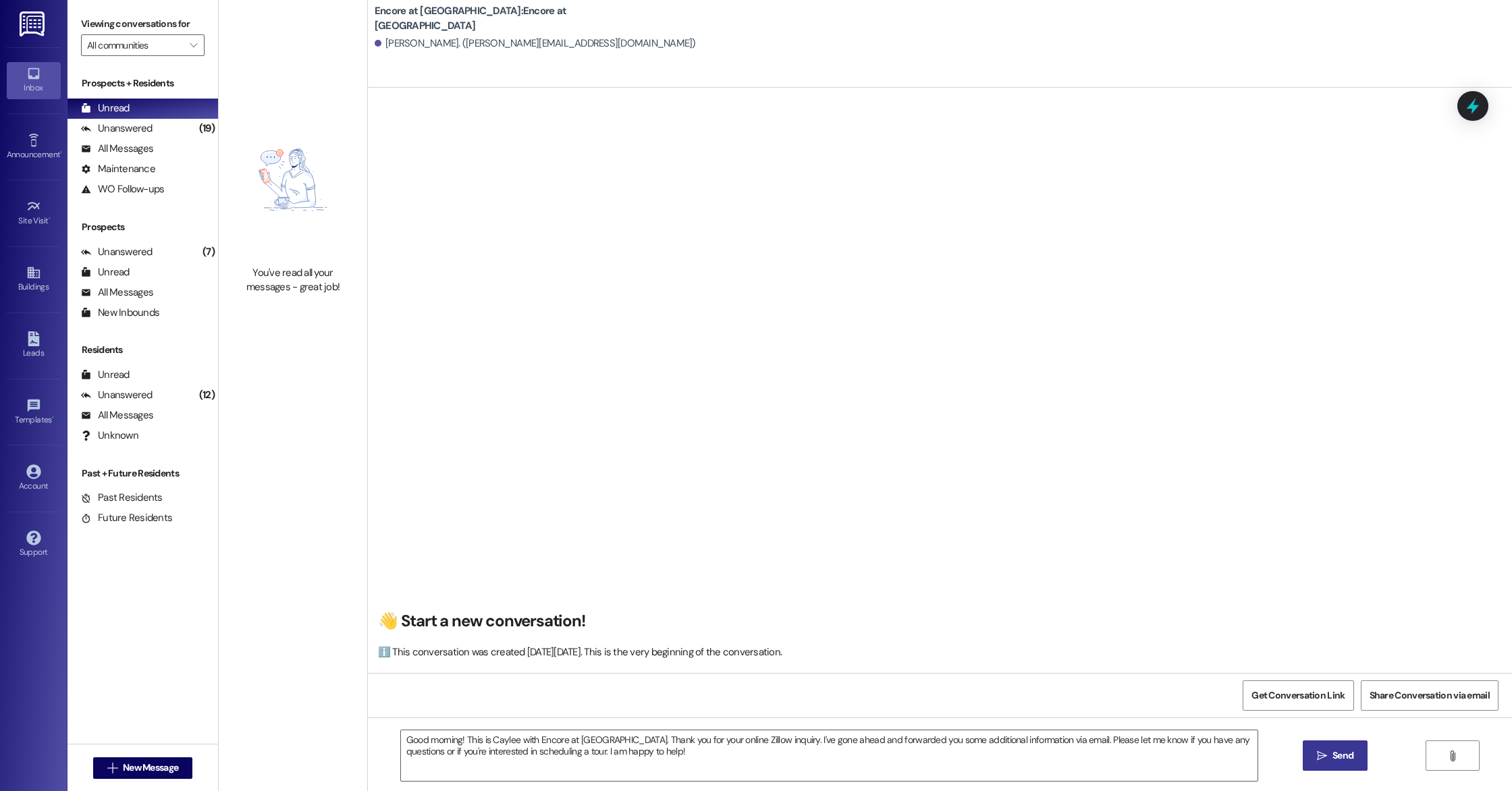
click at [1351, 755] on span "Send" at bounding box center [1342, 756] width 21 height 14
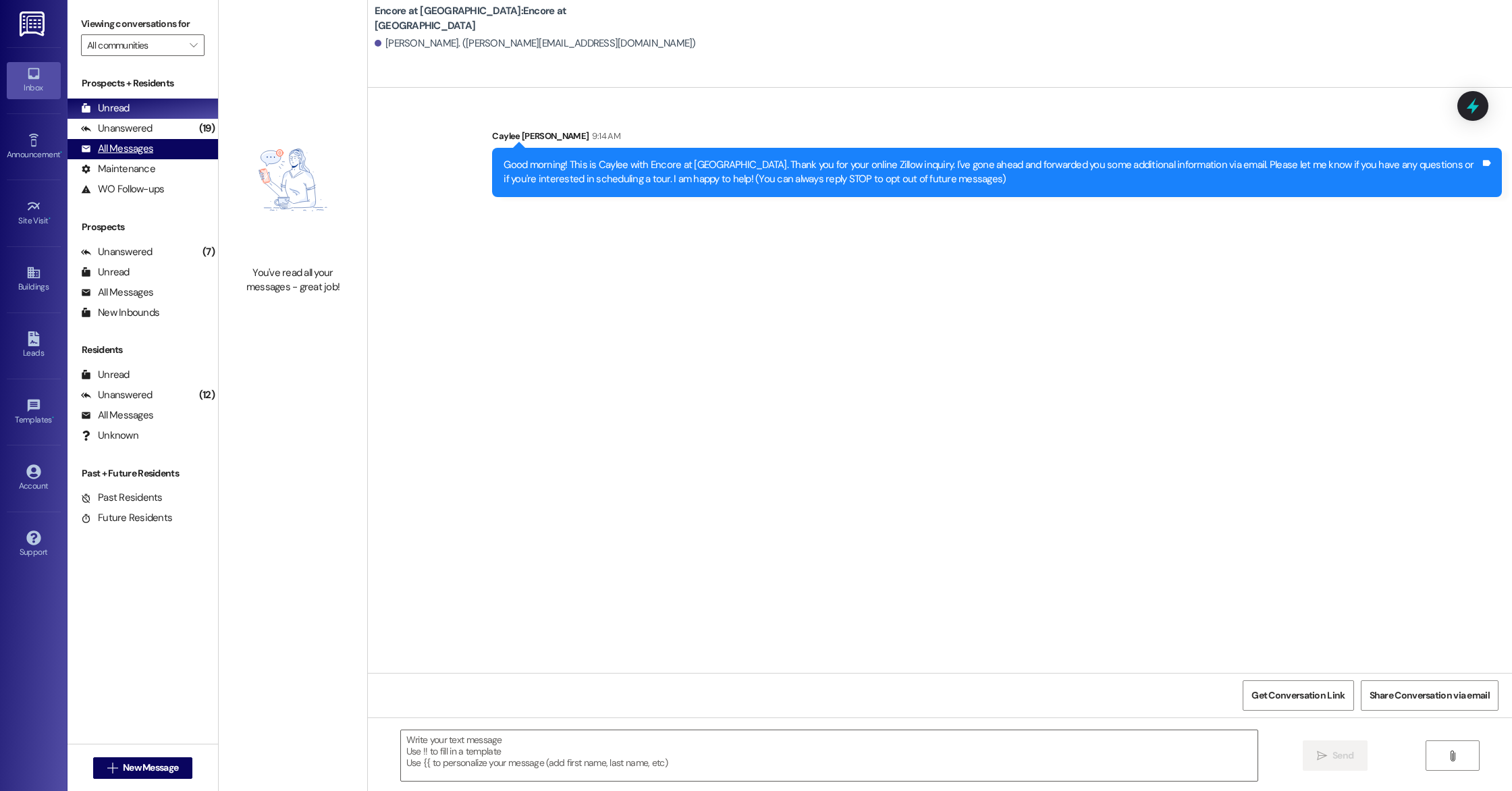
click at [160, 148] on div "All Messages (undefined)" at bounding box center [143, 149] width 151 height 20
